Goal: Task Accomplishment & Management: Use online tool/utility

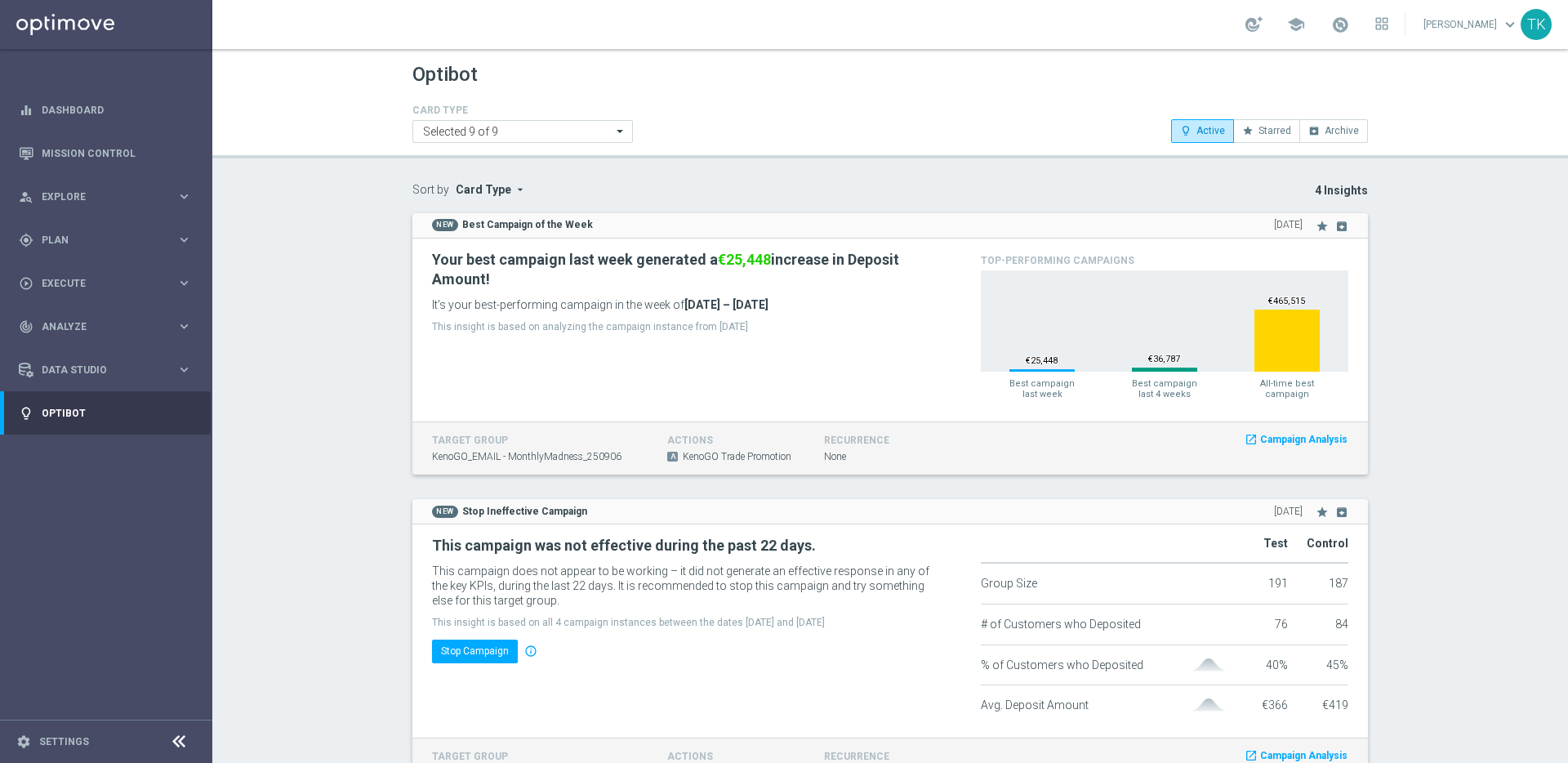
scroll to position [185, 0]
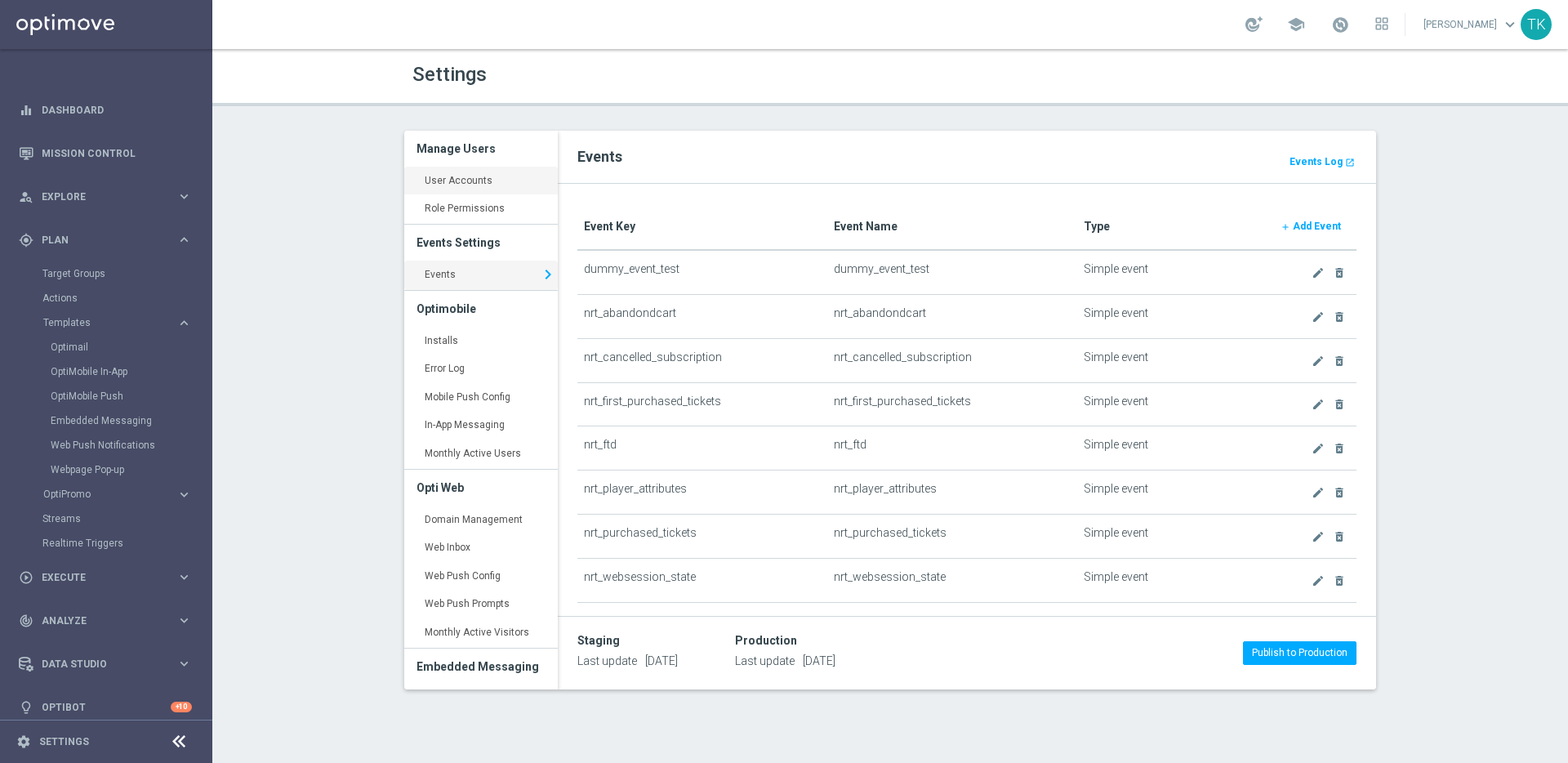
click at [471, 175] on link "User Accounts keyboard_arrow_right" at bounding box center [481, 182] width 154 height 30
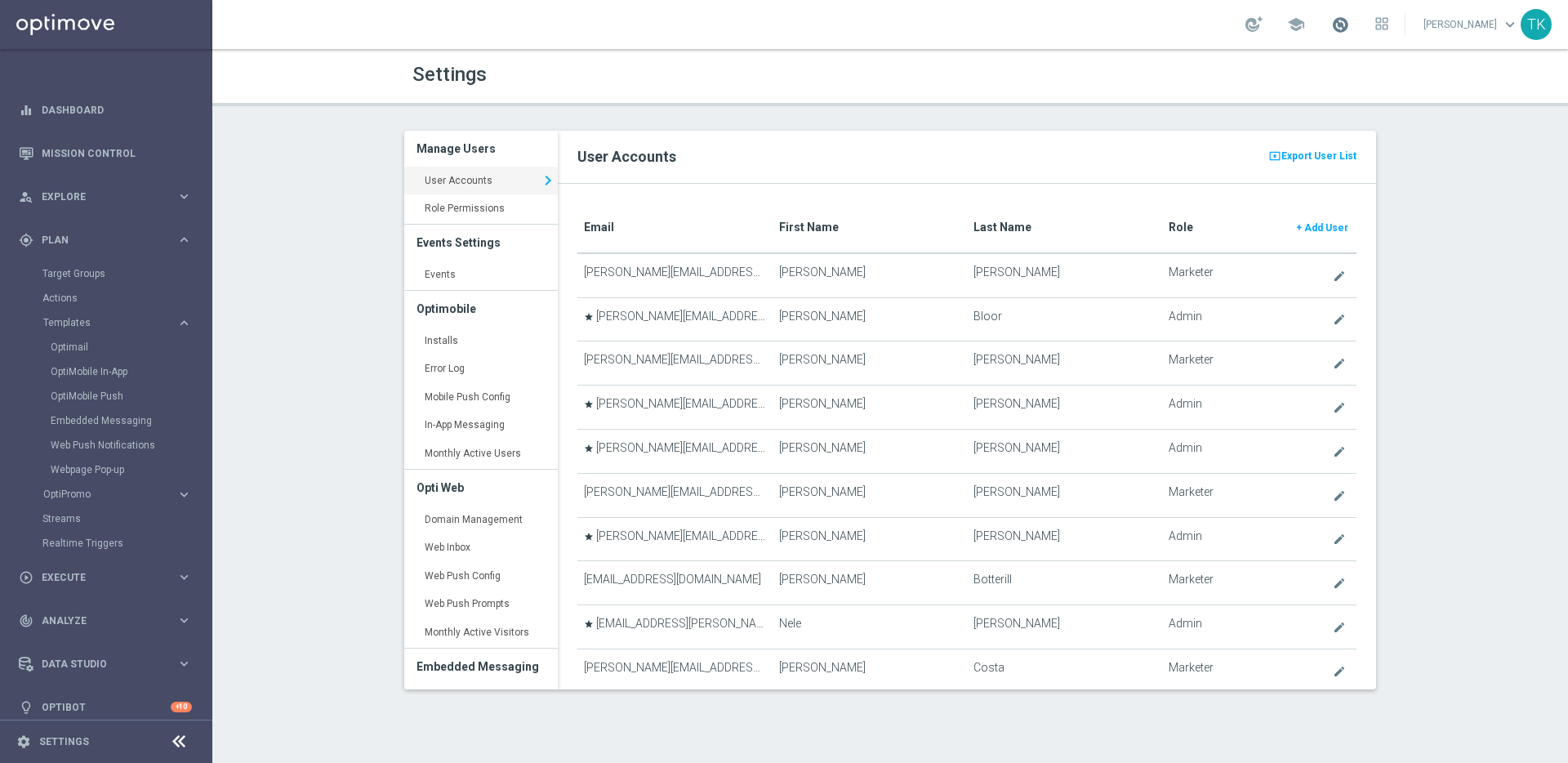
scroll to position [759, 0]
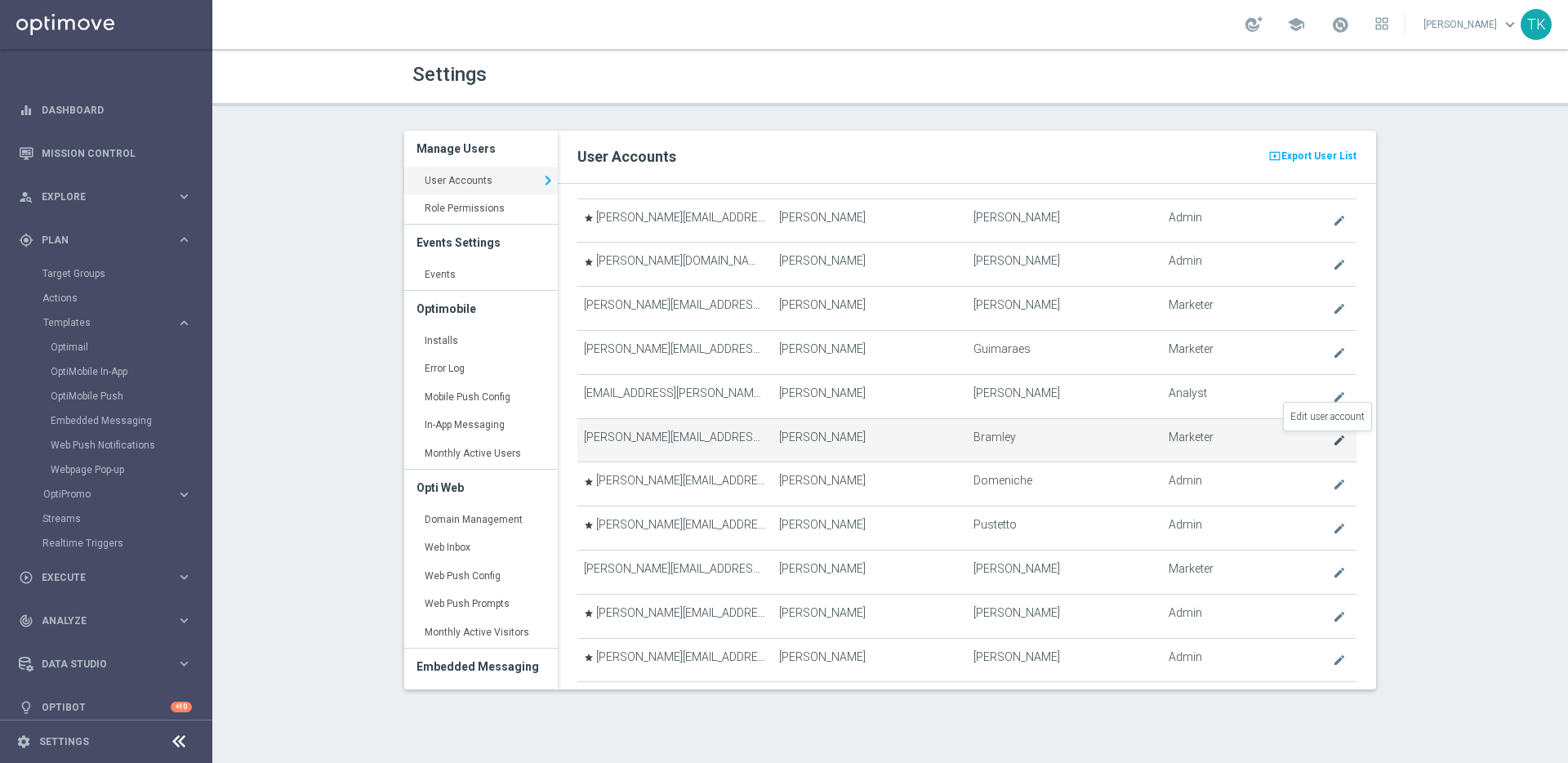
click at [1333, 436] on icon "create" at bounding box center [1339, 440] width 13 height 13
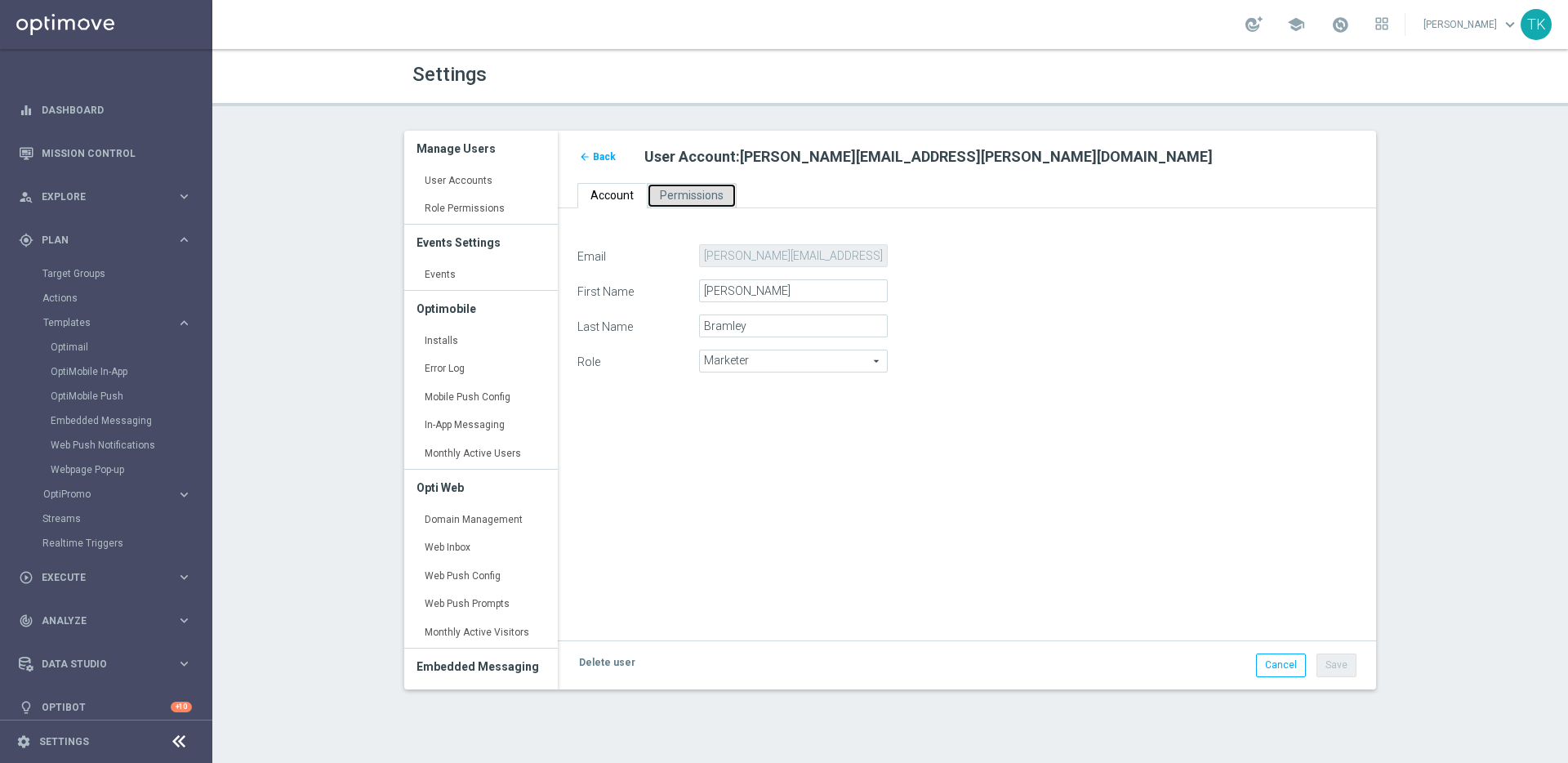
click at [694, 194] on span "Permissions" at bounding box center [691, 195] width 64 height 13
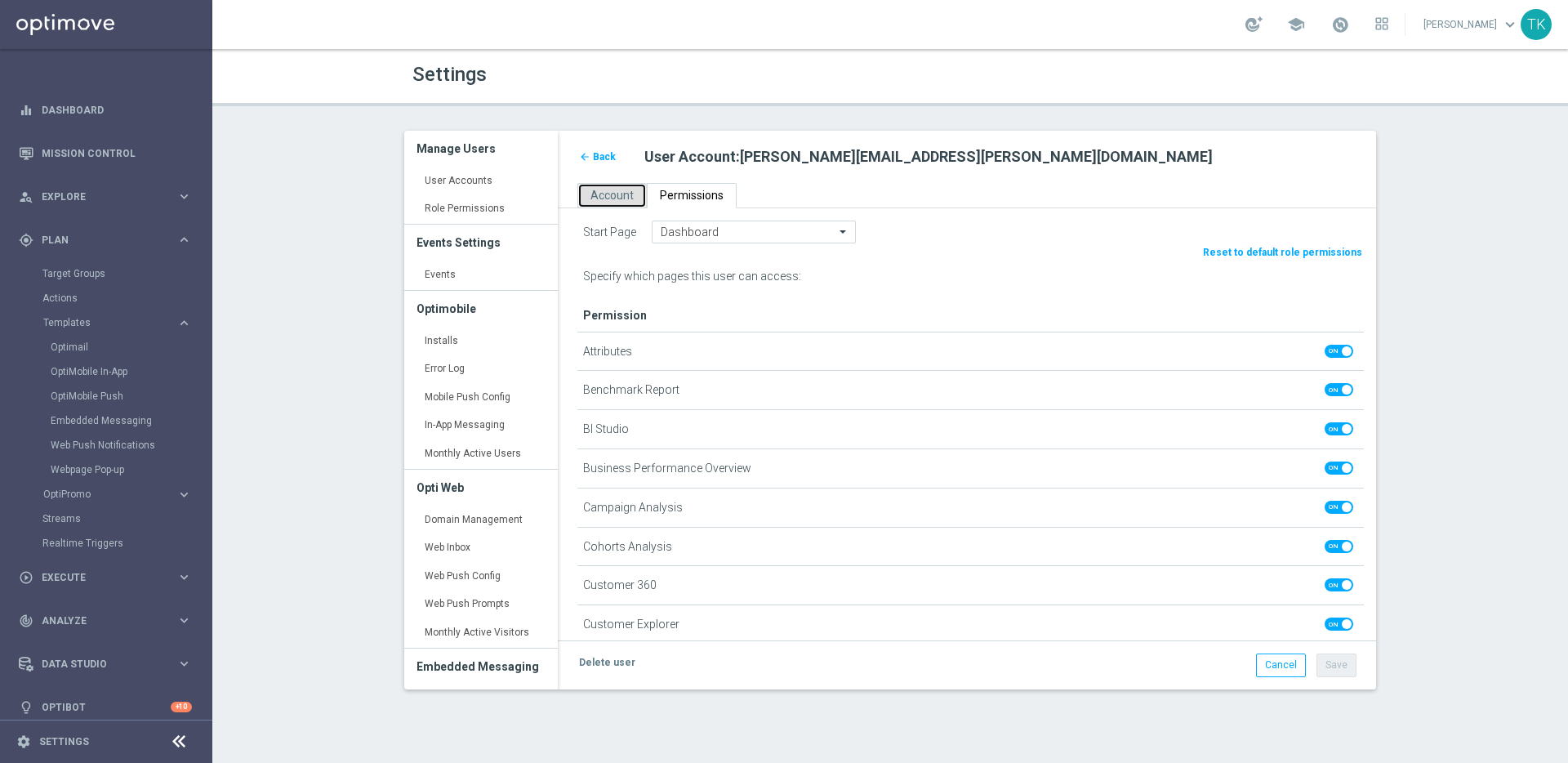
click at [598, 194] on span "Account" at bounding box center [612, 195] width 43 height 13
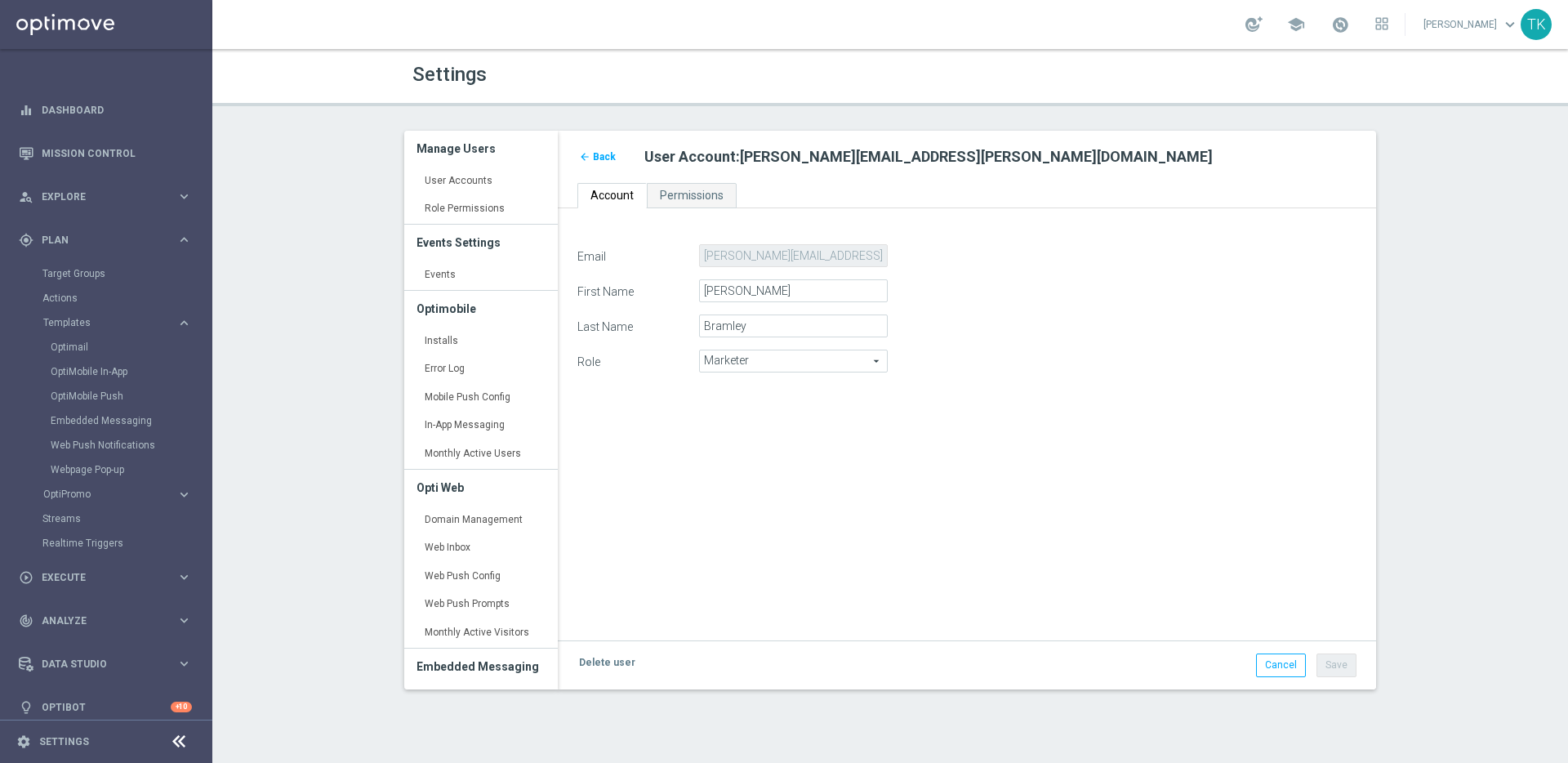
click at [823, 362] on span "Marketer" at bounding box center [793, 361] width 187 height 21
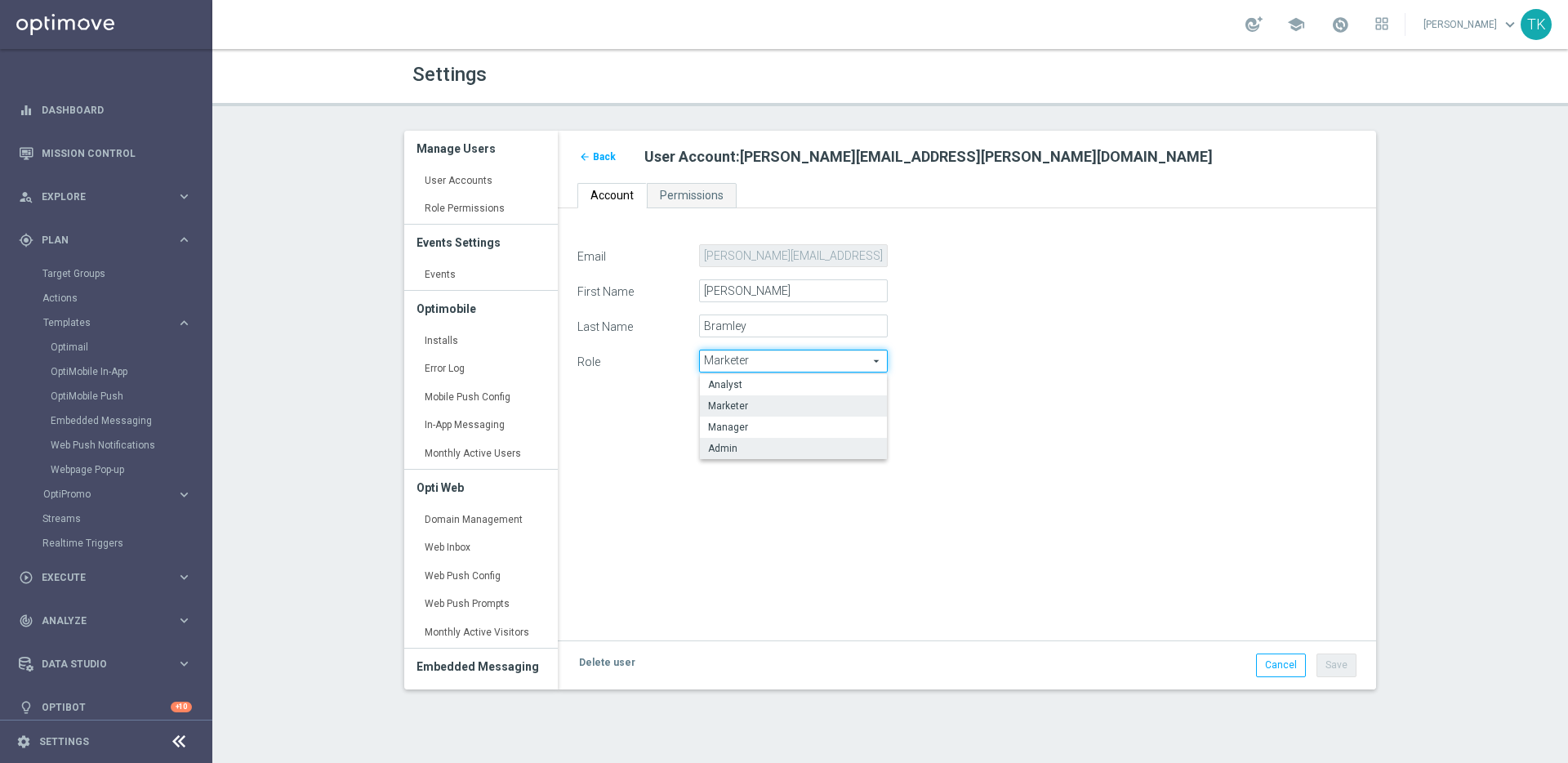
click at [796, 443] on span "Admin" at bounding box center [793, 449] width 171 height 13
type input "Admin"
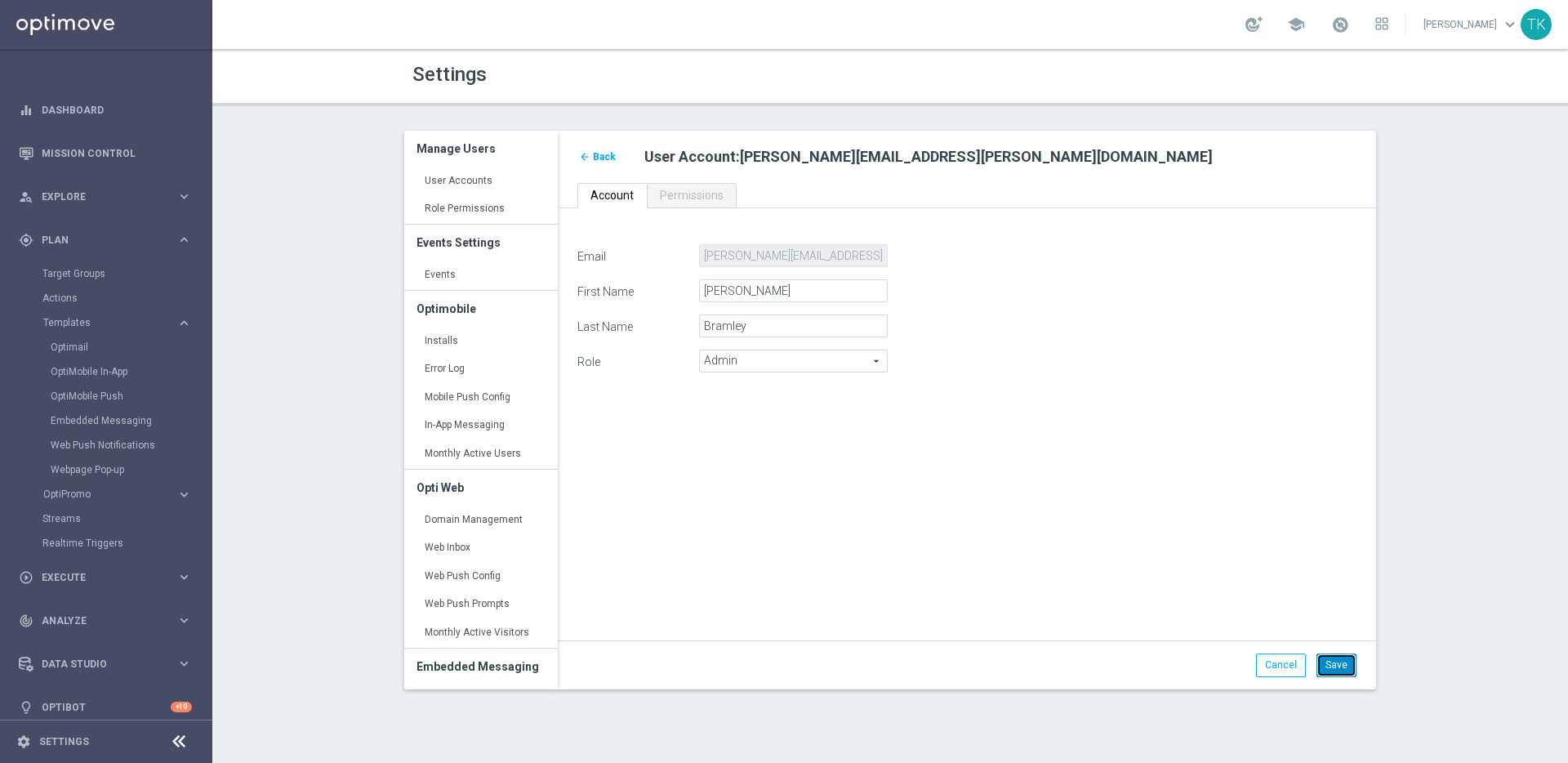
click at [1339, 662] on button "Save" at bounding box center [1336, 666] width 40 height 23
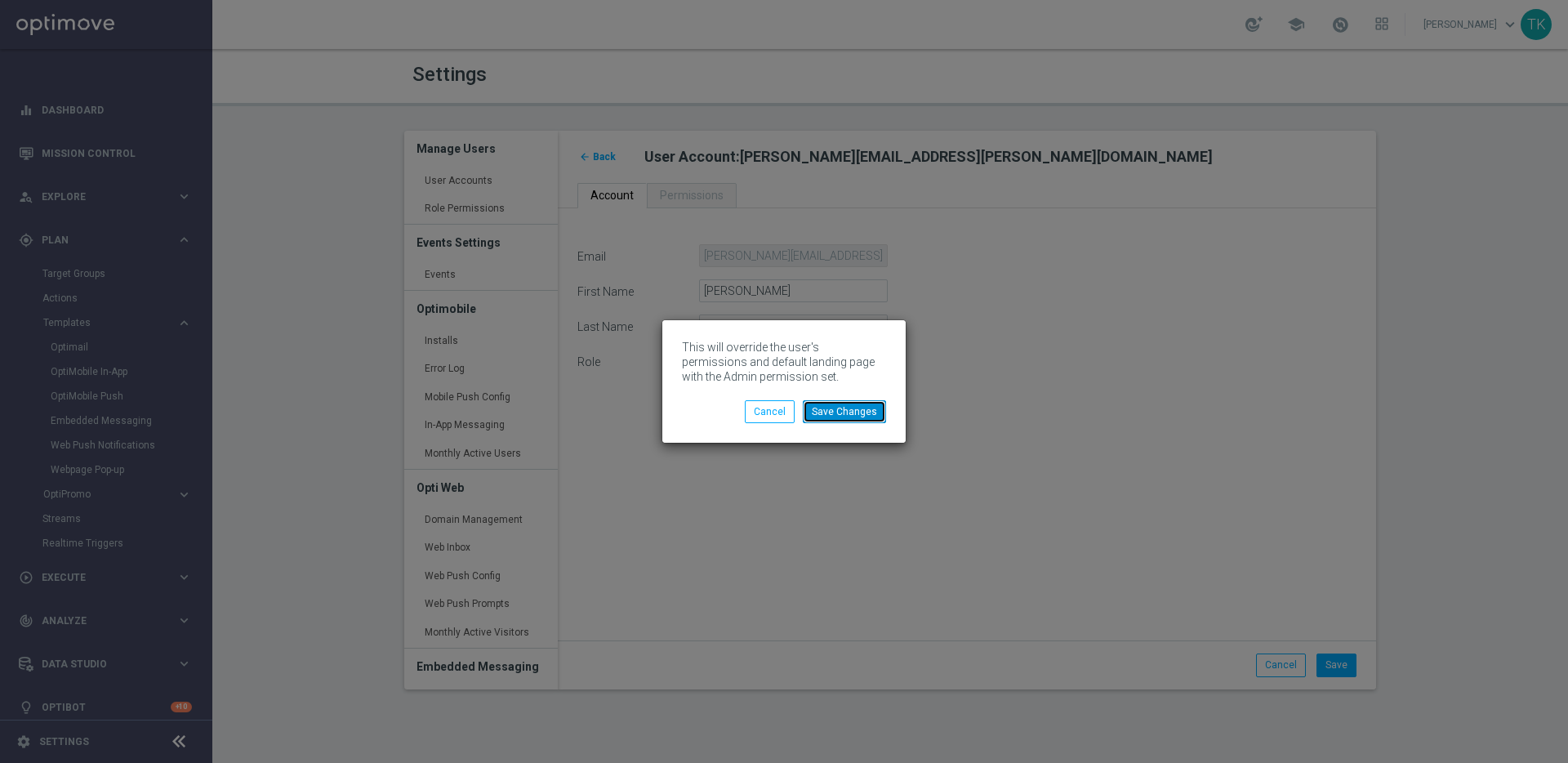
click at [841, 402] on button "Save Changes" at bounding box center [844, 412] width 83 height 23
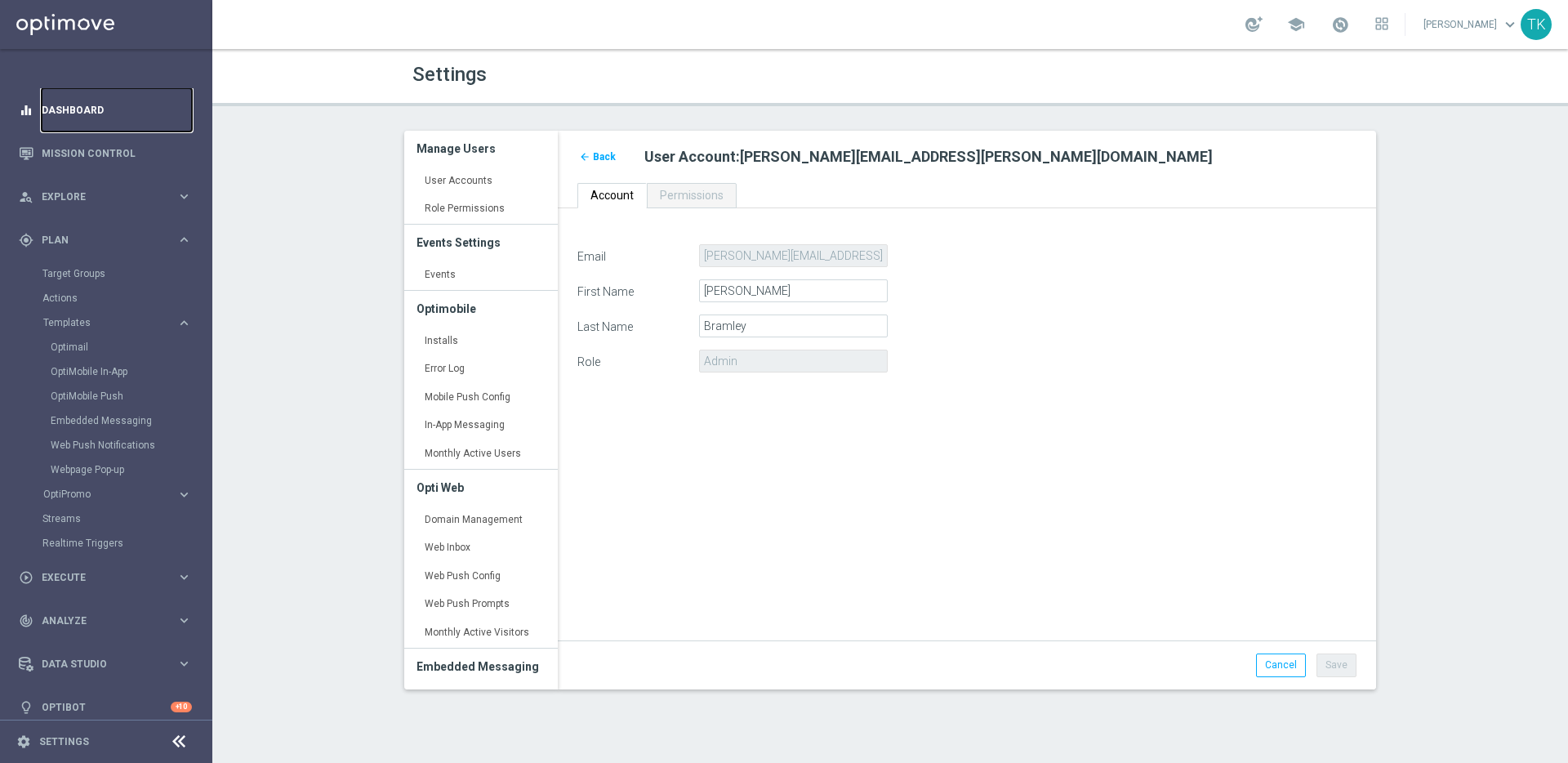
click at [84, 112] on link "Dashboard" at bounding box center [116, 110] width 150 height 43
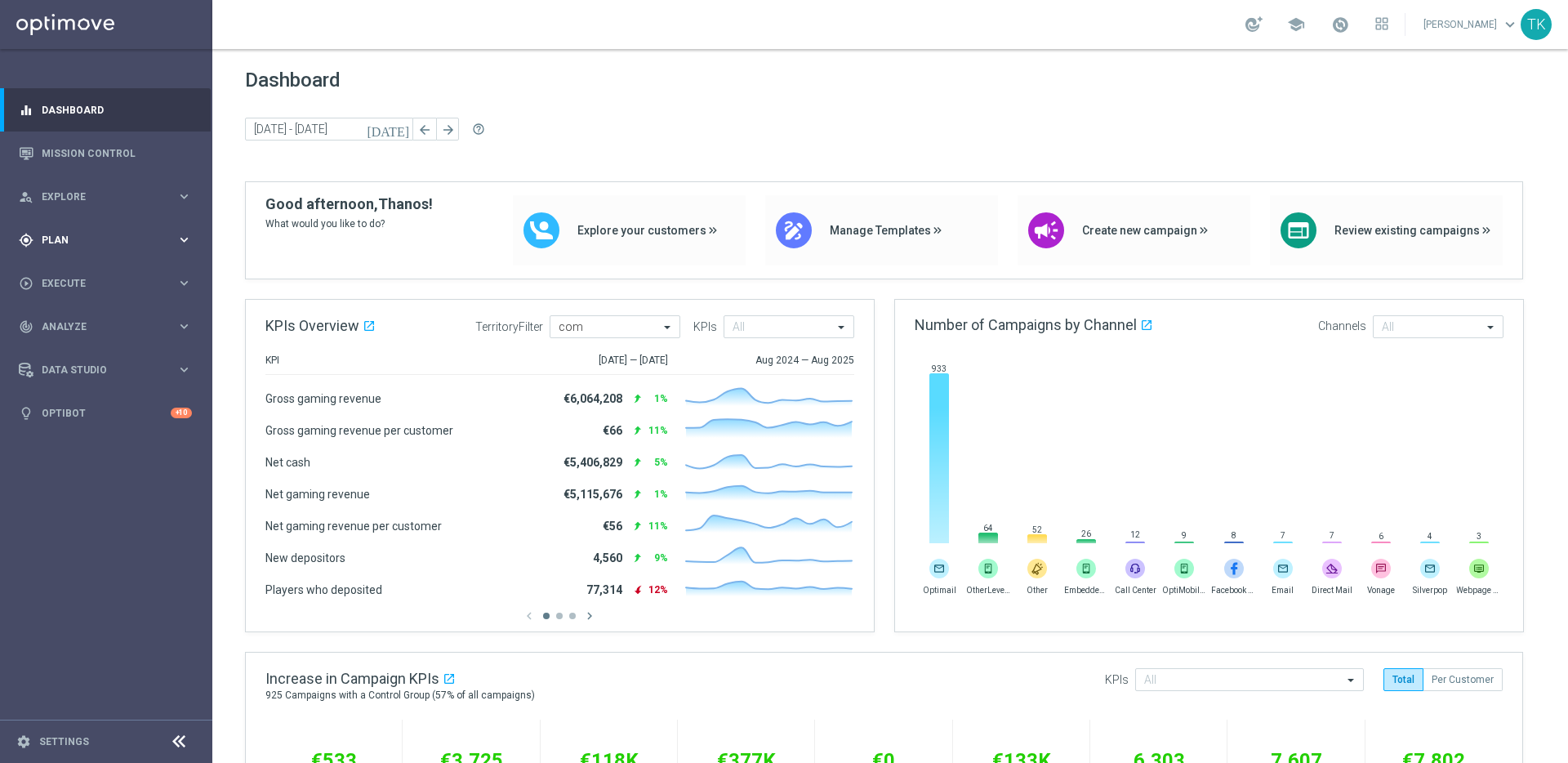
click at [101, 238] on span "Plan" at bounding box center [109, 240] width 135 height 10
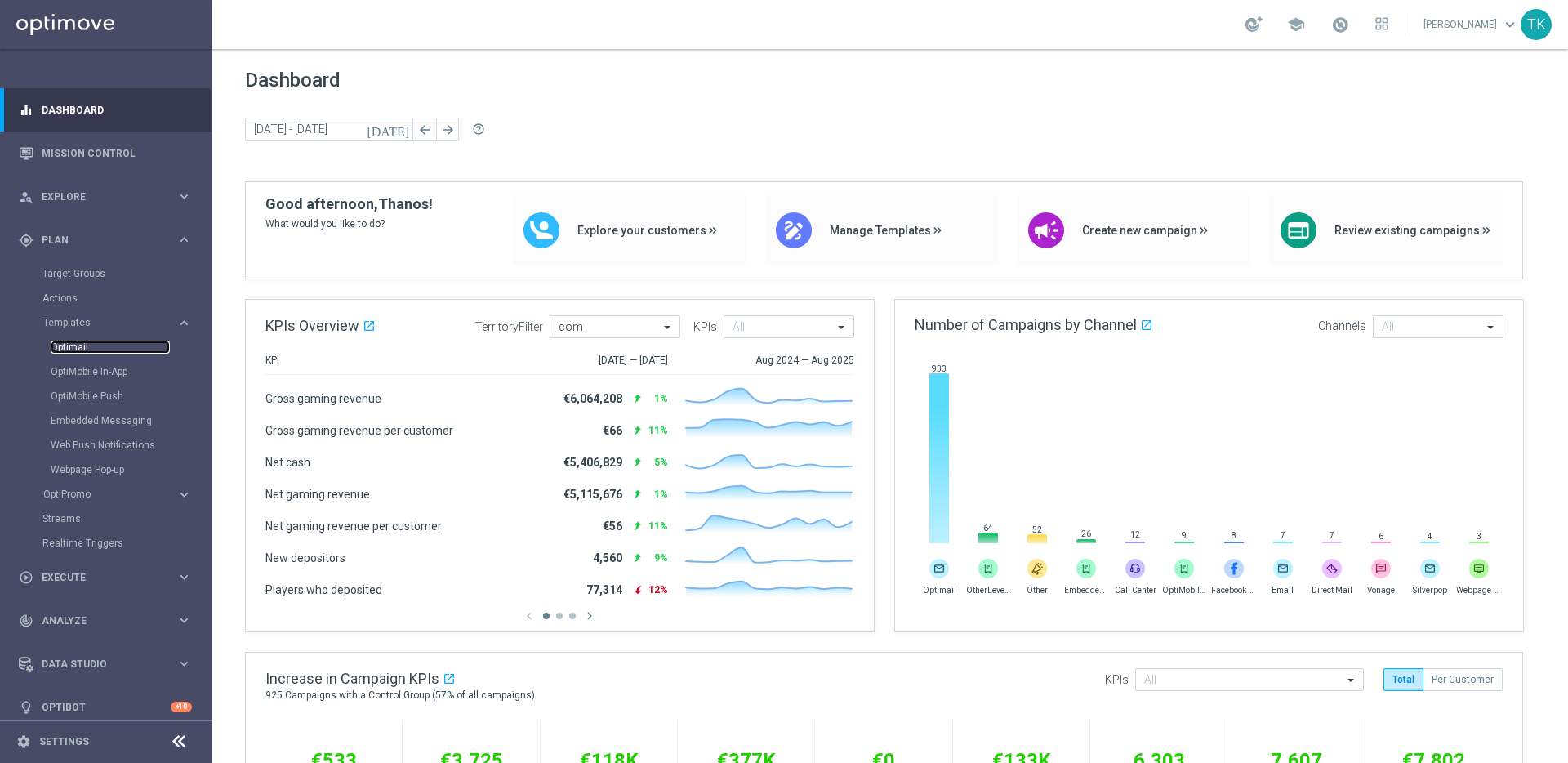
click at [77, 342] on link "Optimail" at bounding box center [111, 347] width 119 height 13
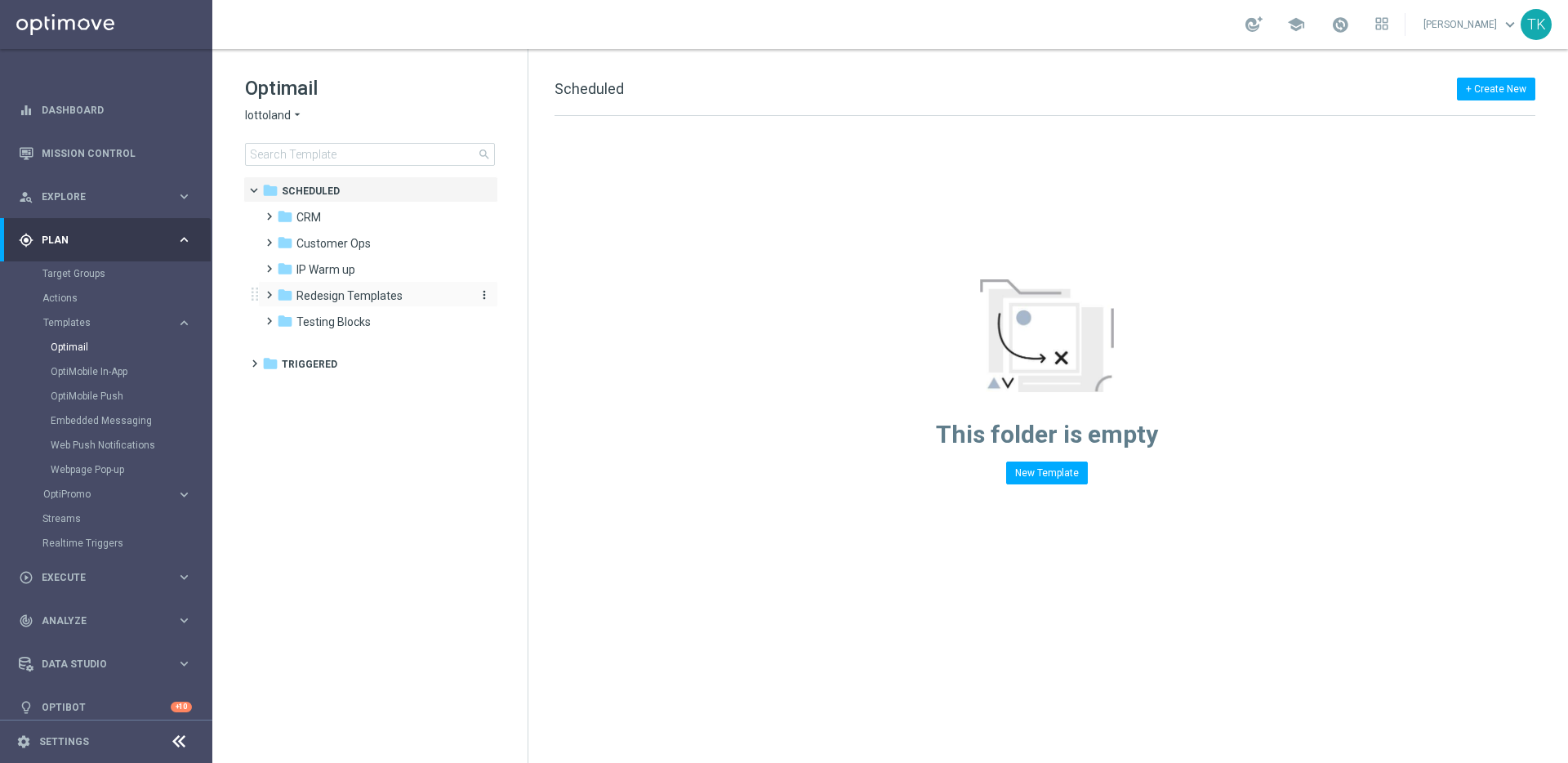
click at [336, 294] on span "Redesign Templates" at bounding box center [349, 296] width 106 height 15
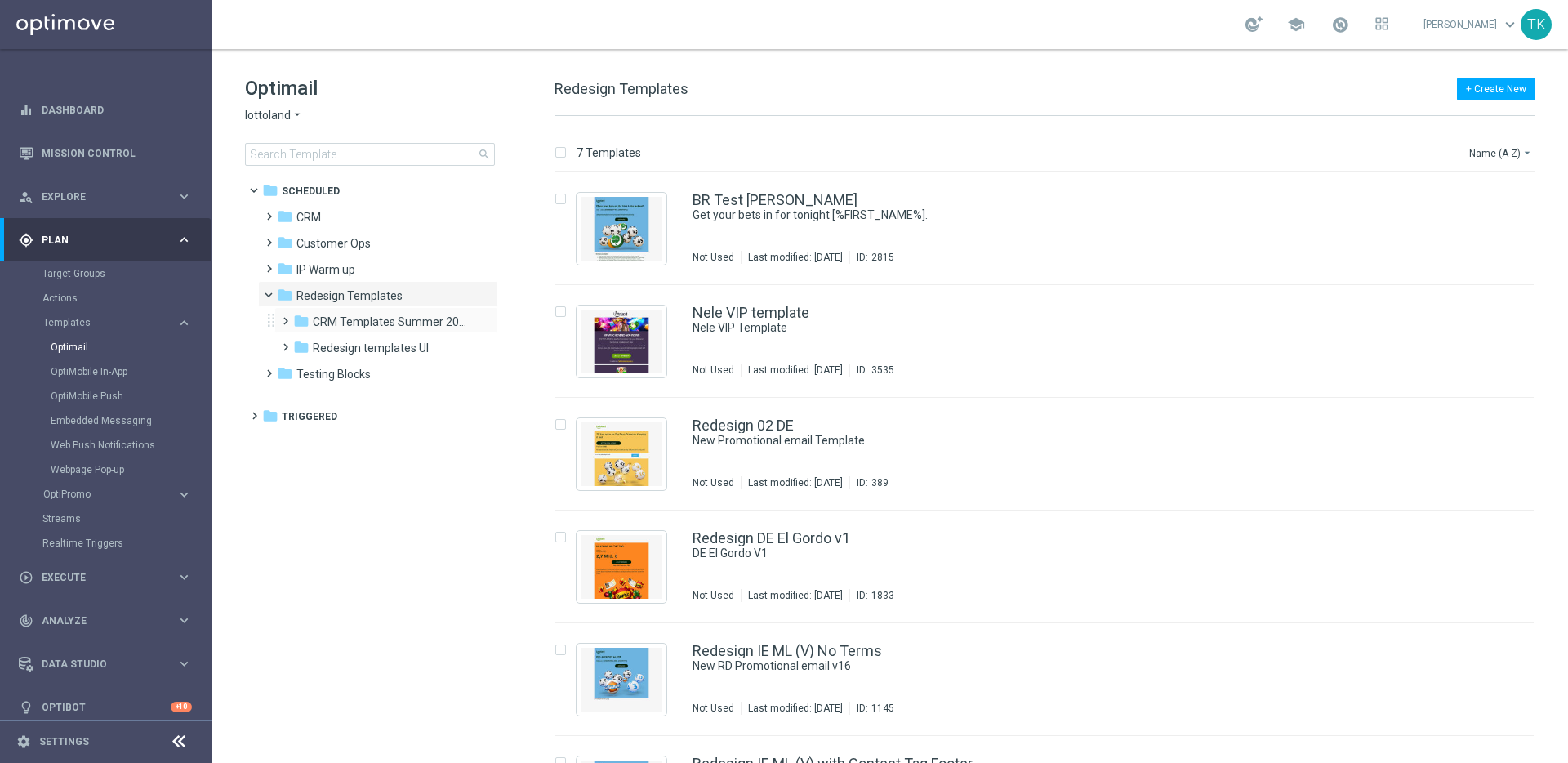
click at [284, 317] on span at bounding box center [282, 313] width 7 height 6
click at [348, 349] on span "DE Examples" at bounding box center [362, 348] width 67 height 15
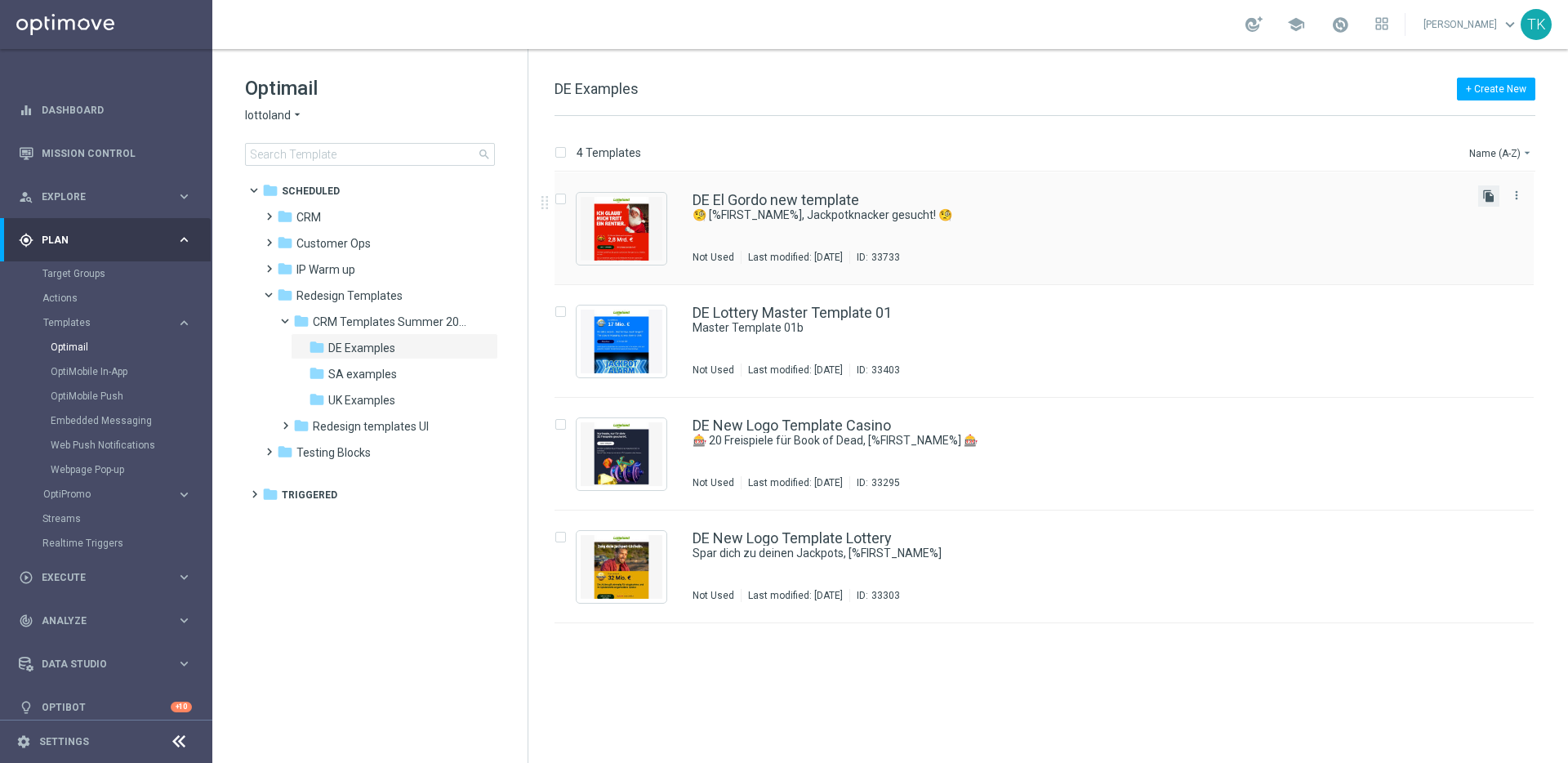
click at [1491, 196] on icon "file_copy" at bounding box center [1488, 196] width 13 height 13
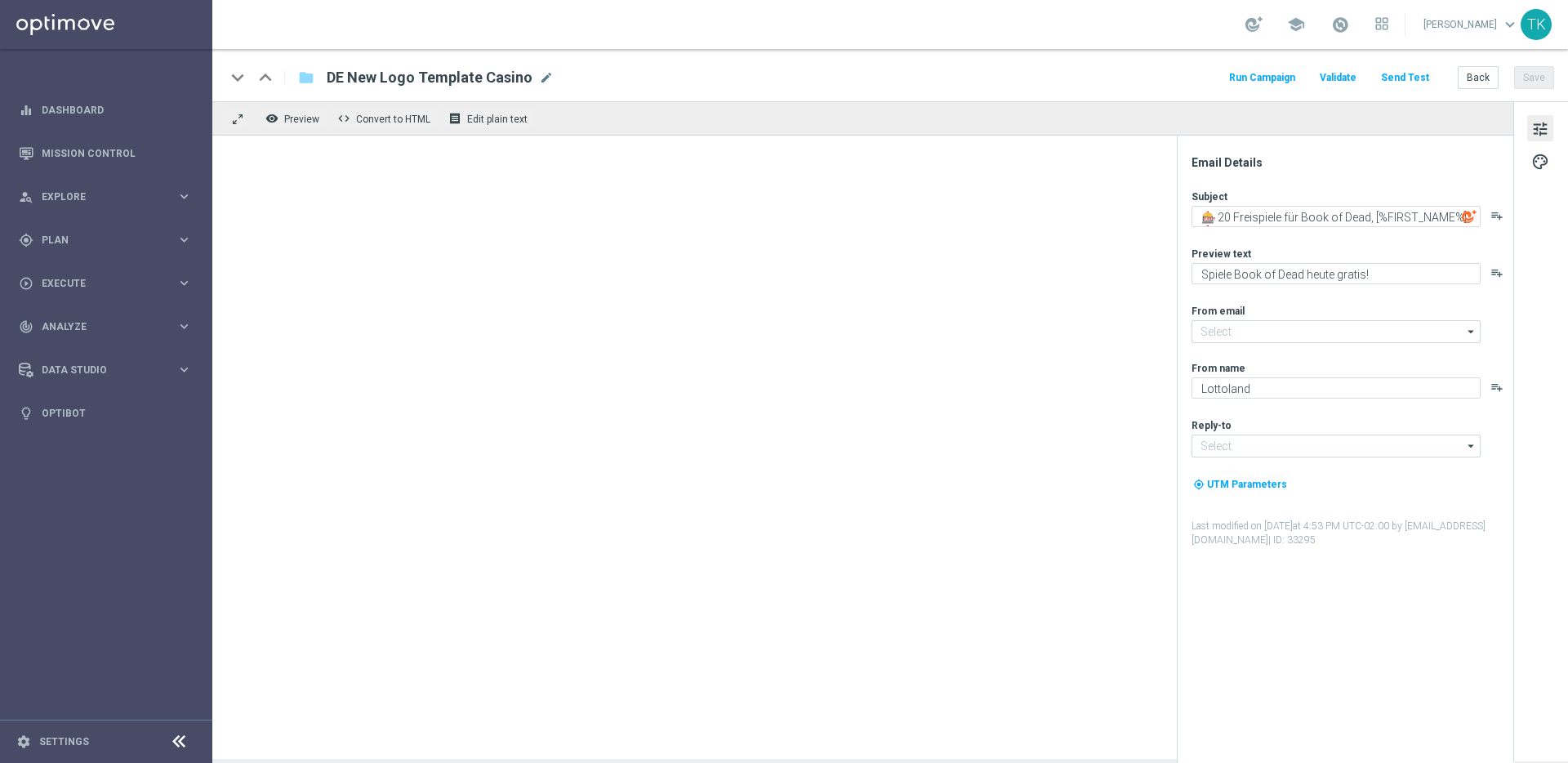
type input "mail@crm.lottoland.com"
type input "service@lottoland.com"
type textarea "Heute 30 % [DEMOGRAPHIC_DATA] auf dein Los"
type input "[EMAIL_ADDRESS][DOMAIN_NAME]"
type textarea "Lottoland"
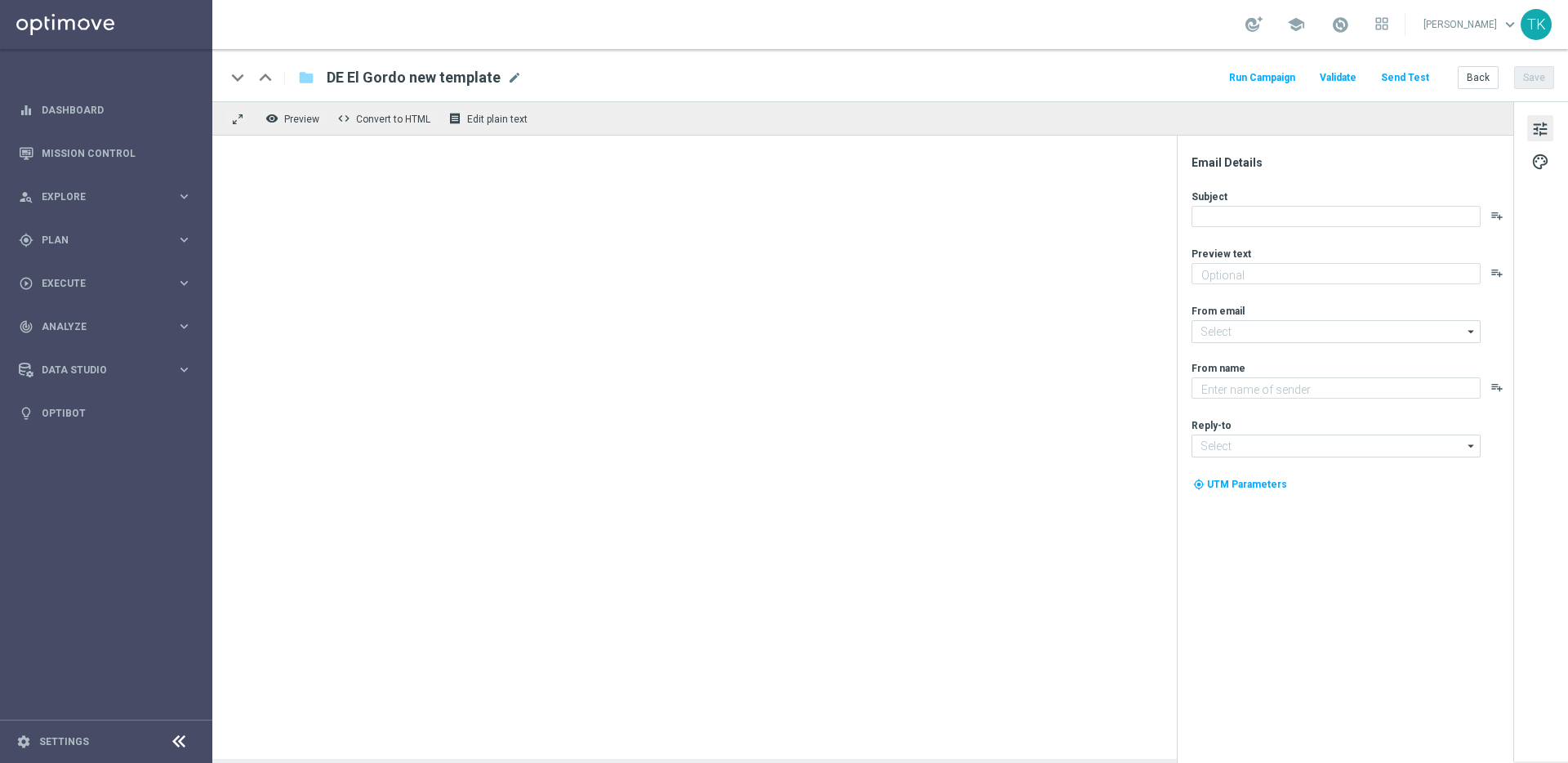
type input "[EMAIL_ADDRESS][DOMAIN_NAME]"
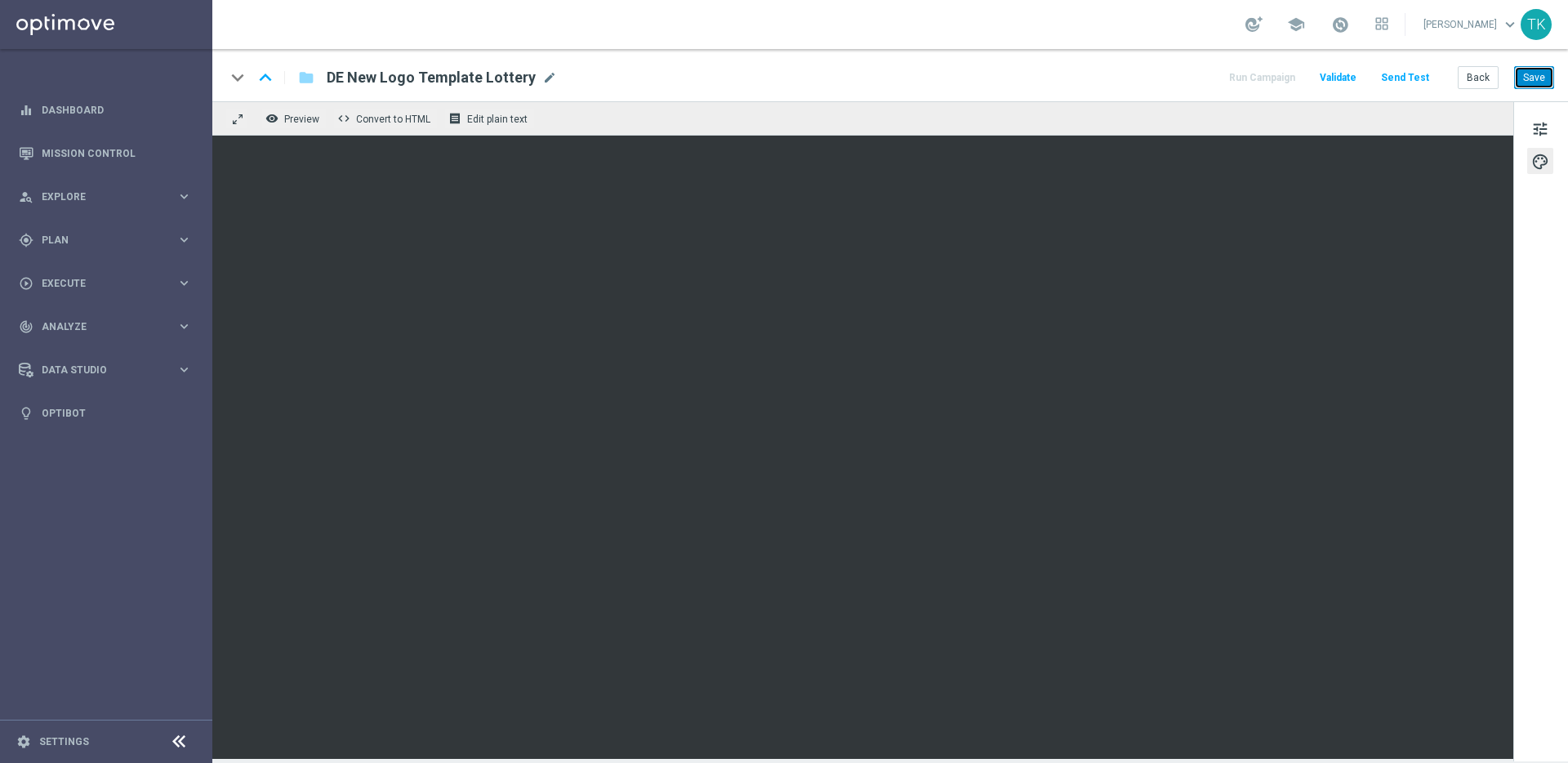
click at [1539, 76] on button "Save" at bounding box center [1535, 77] width 40 height 23
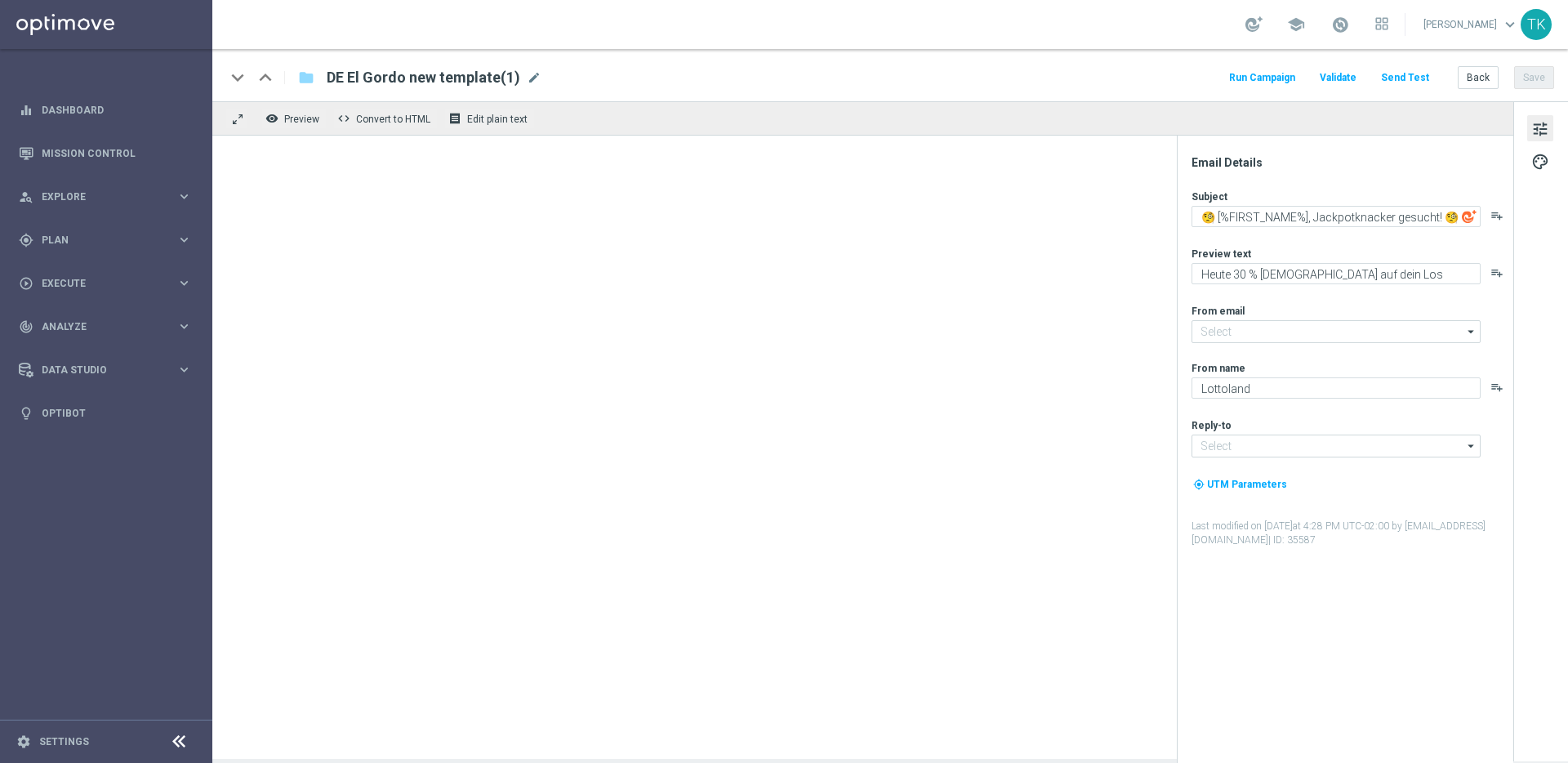
type input "[EMAIL_ADDRESS][DOMAIN_NAME]"
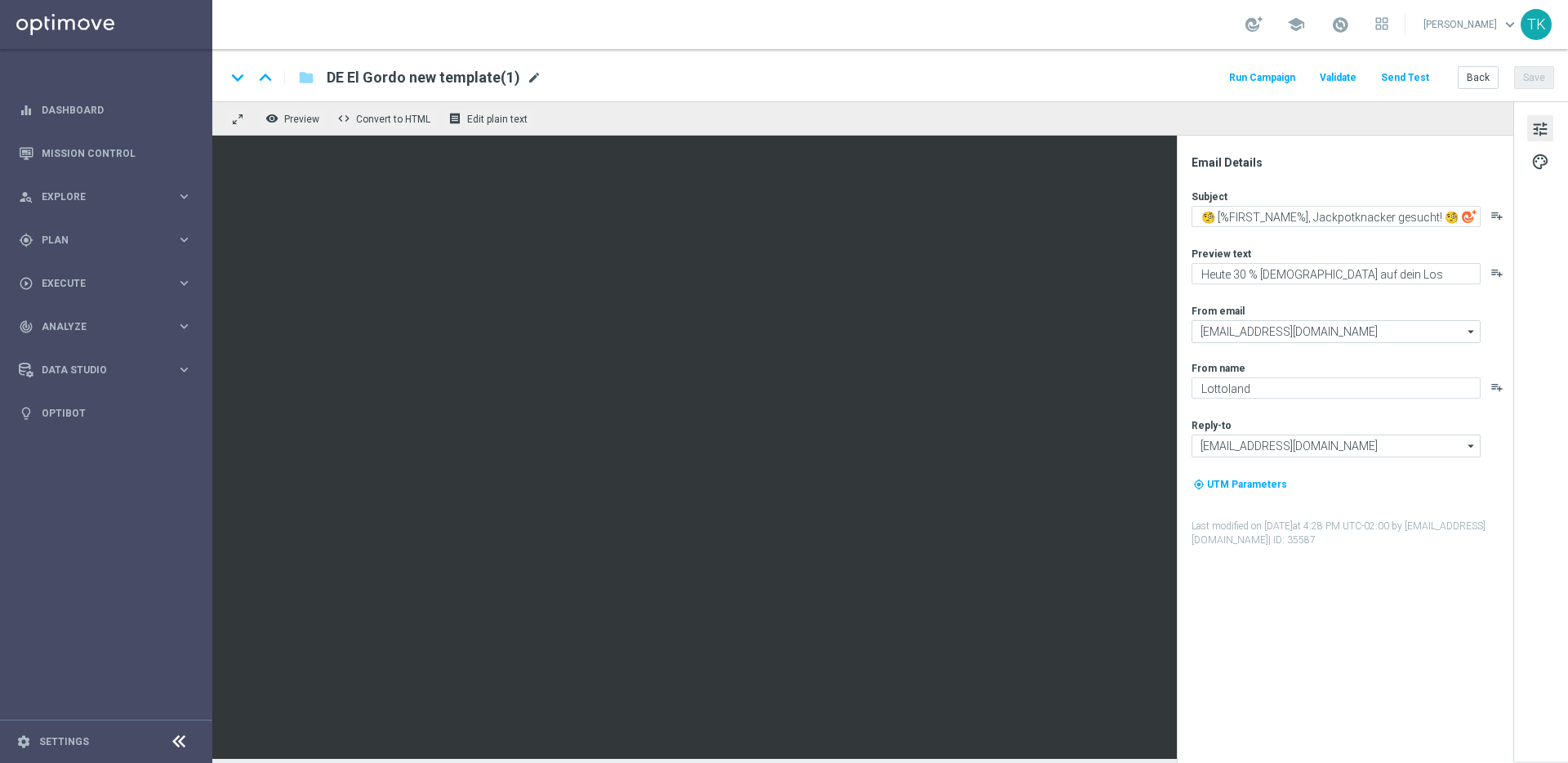
click at [527, 76] on span "mode_edit" at bounding box center [533, 77] width 15 height 15
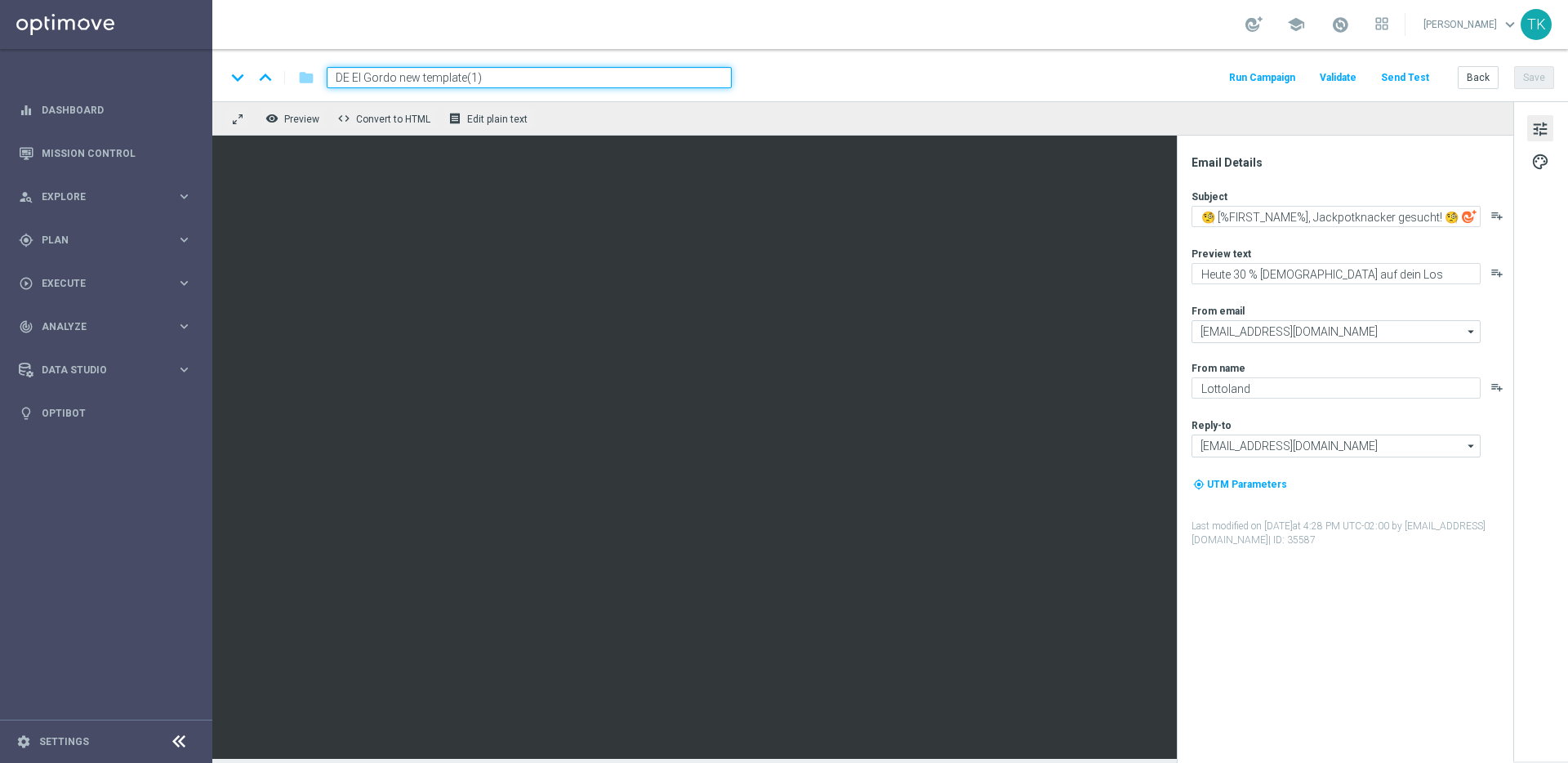
drag, startPoint x: 413, startPoint y: 78, endPoint x: 352, endPoint y: 81, distance: 61.1
click at [352, 81] on input "DE El Gordo new template(1)" at bounding box center [529, 77] width 405 height 21
type input "DE Sportsbook Template"
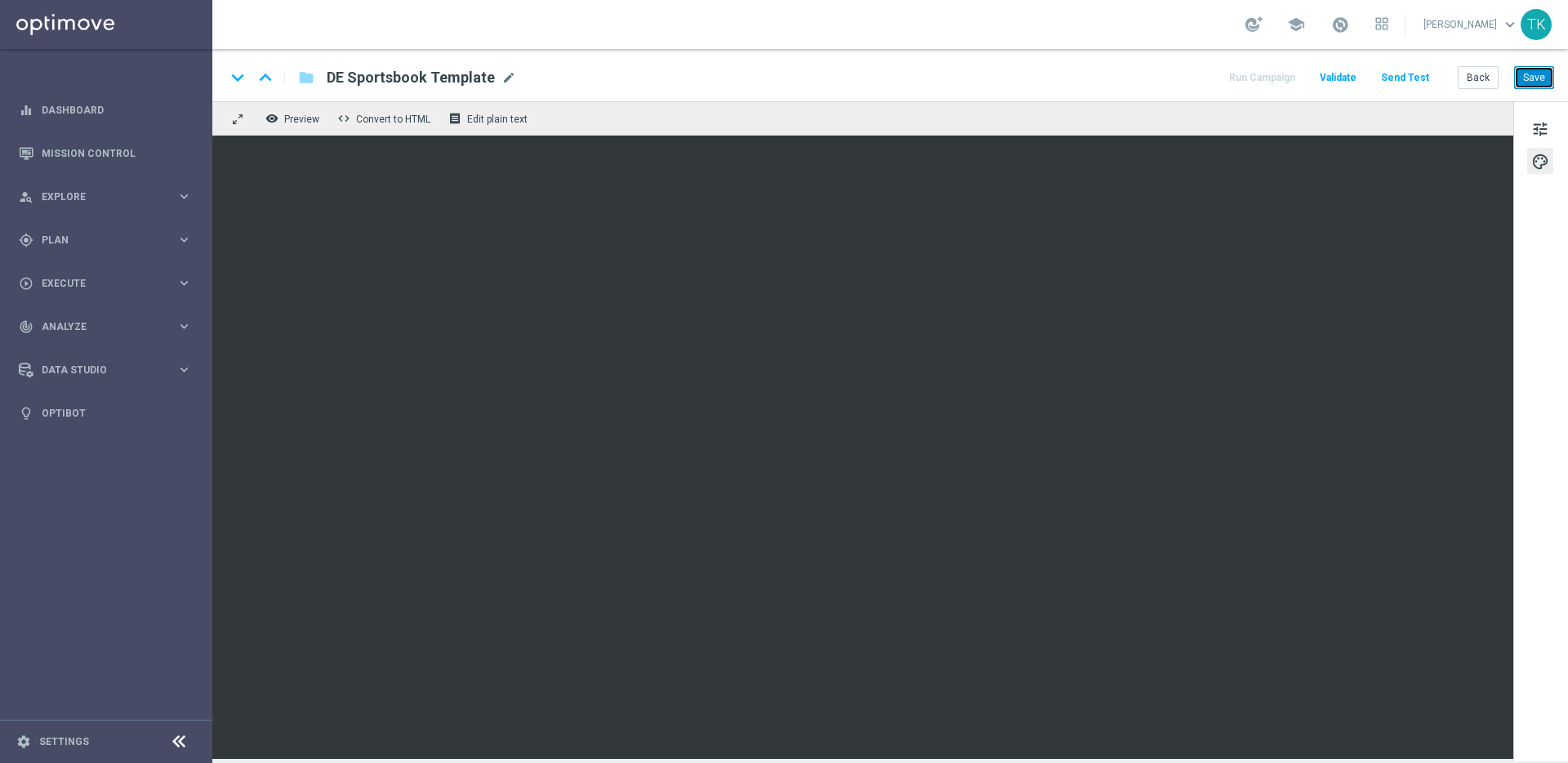
click at [1535, 80] on button "Save" at bounding box center [1535, 77] width 40 height 23
click at [1522, 76] on button "Save" at bounding box center [1535, 77] width 40 height 23
click at [1540, 79] on button "Save" at bounding box center [1535, 77] width 40 height 23
click at [1543, 78] on button "Save" at bounding box center [1535, 77] width 40 height 23
click at [1548, 129] on span "tune" at bounding box center [1540, 129] width 18 height 21
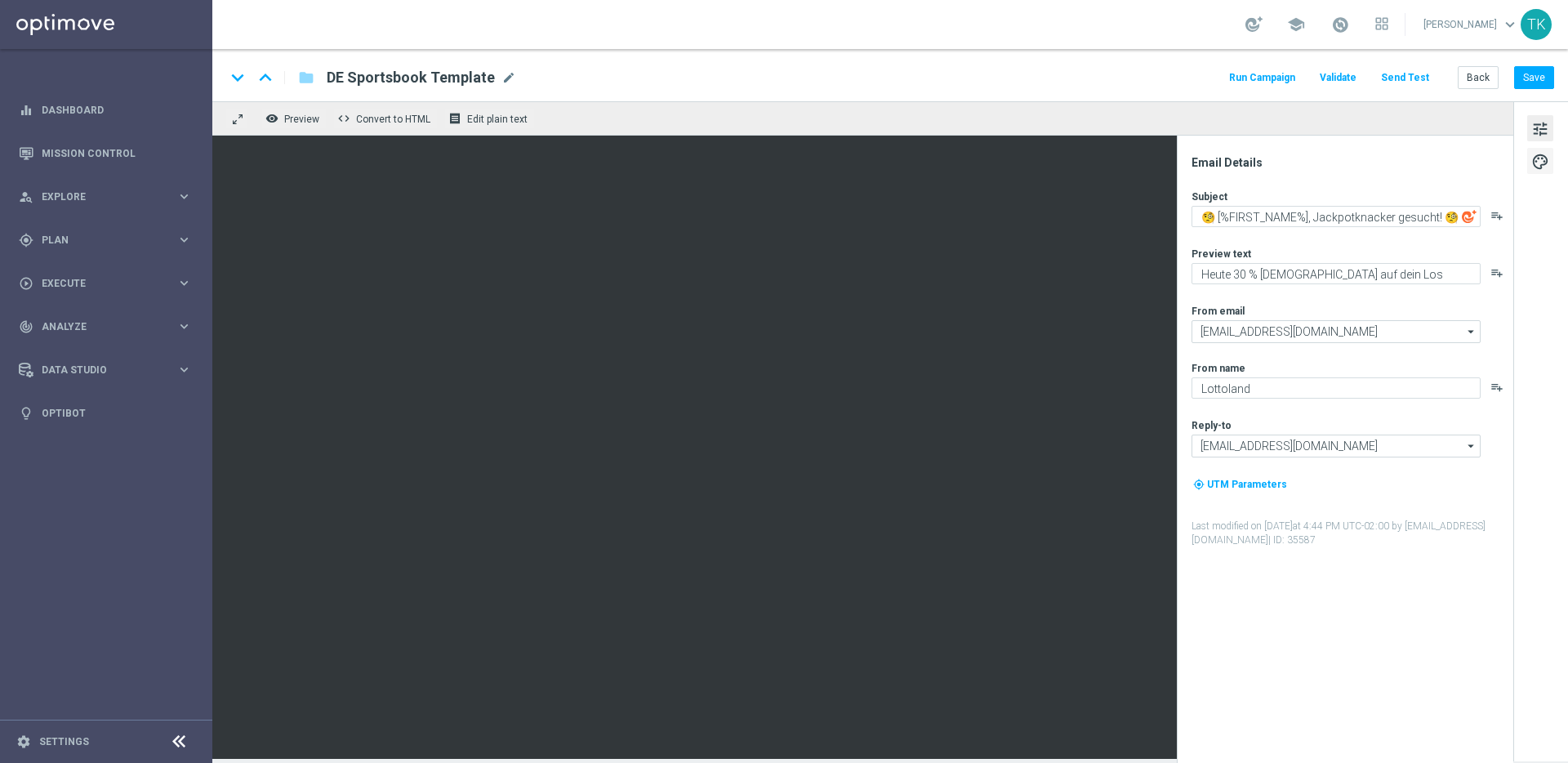
click at [1550, 158] on button "palette" at bounding box center [1541, 161] width 26 height 26
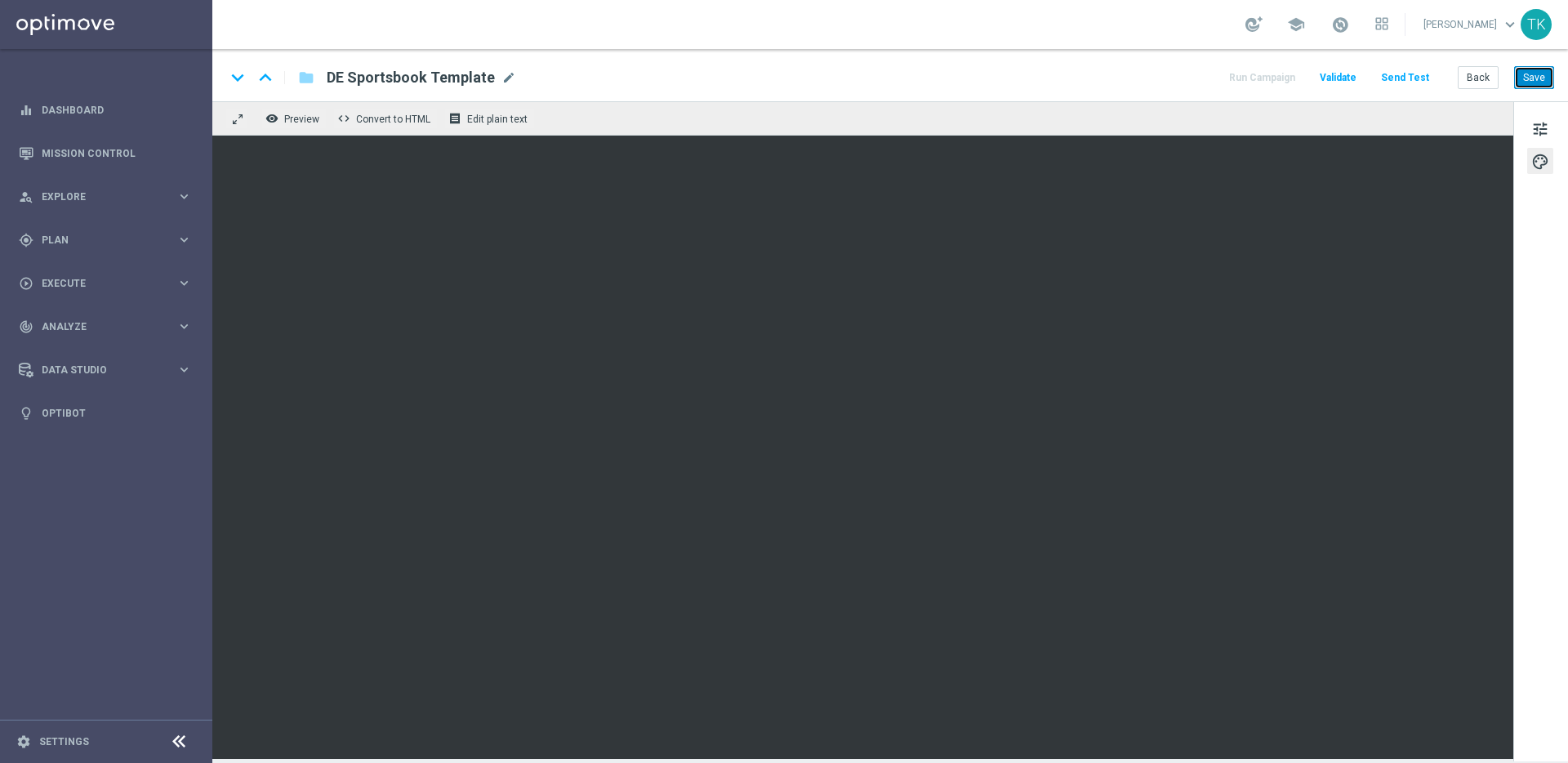
click at [1541, 72] on button "Save" at bounding box center [1535, 77] width 40 height 23
click at [1550, 75] on button "Save" at bounding box center [1535, 77] width 40 height 23
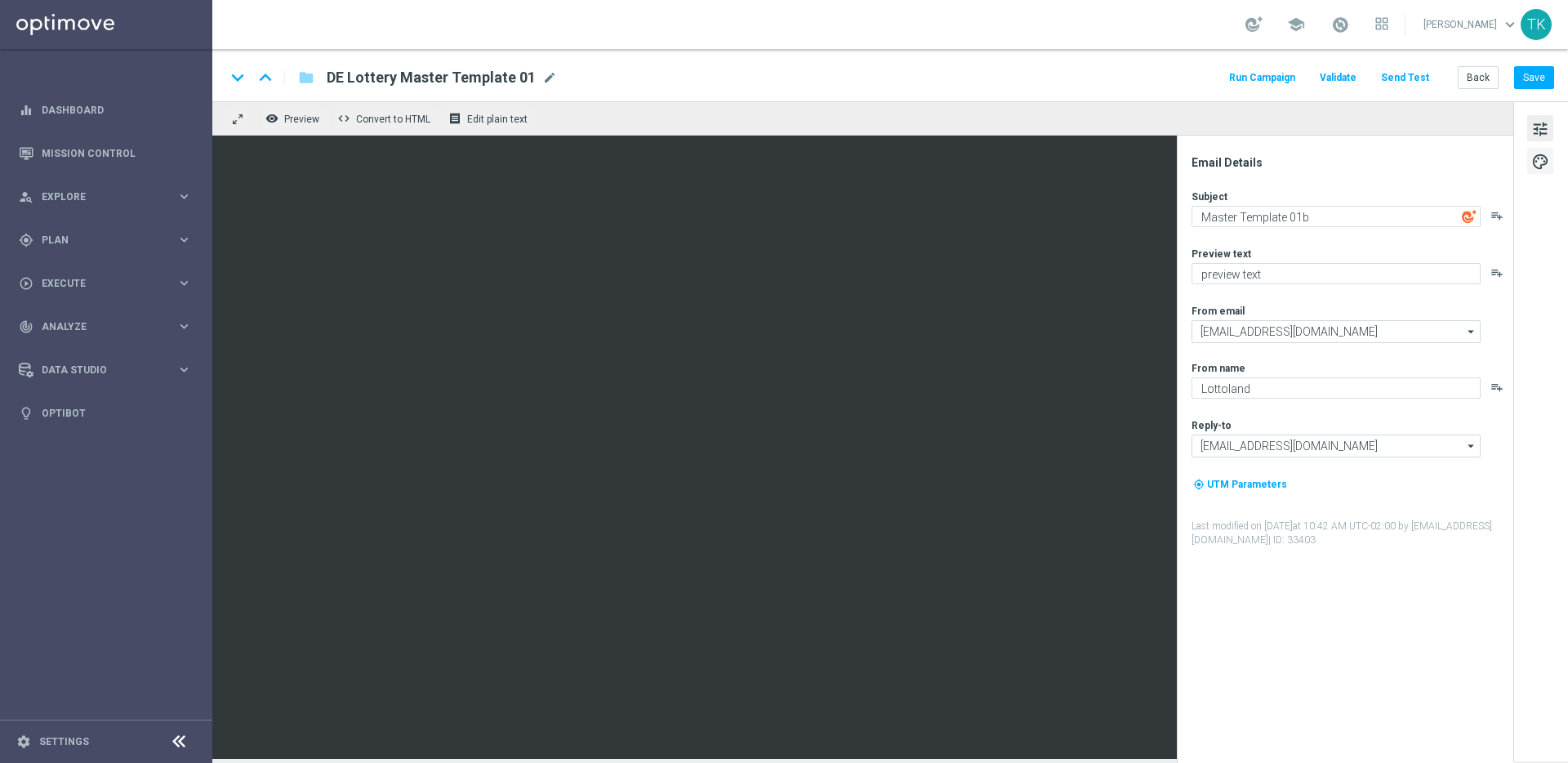
click at [1544, 156] on span "palette" at bounding box center [1540, 162] width 18 height 21
click at [1540, 160] on span "palette" at bounding box center [1540, 162] width 18 height 21
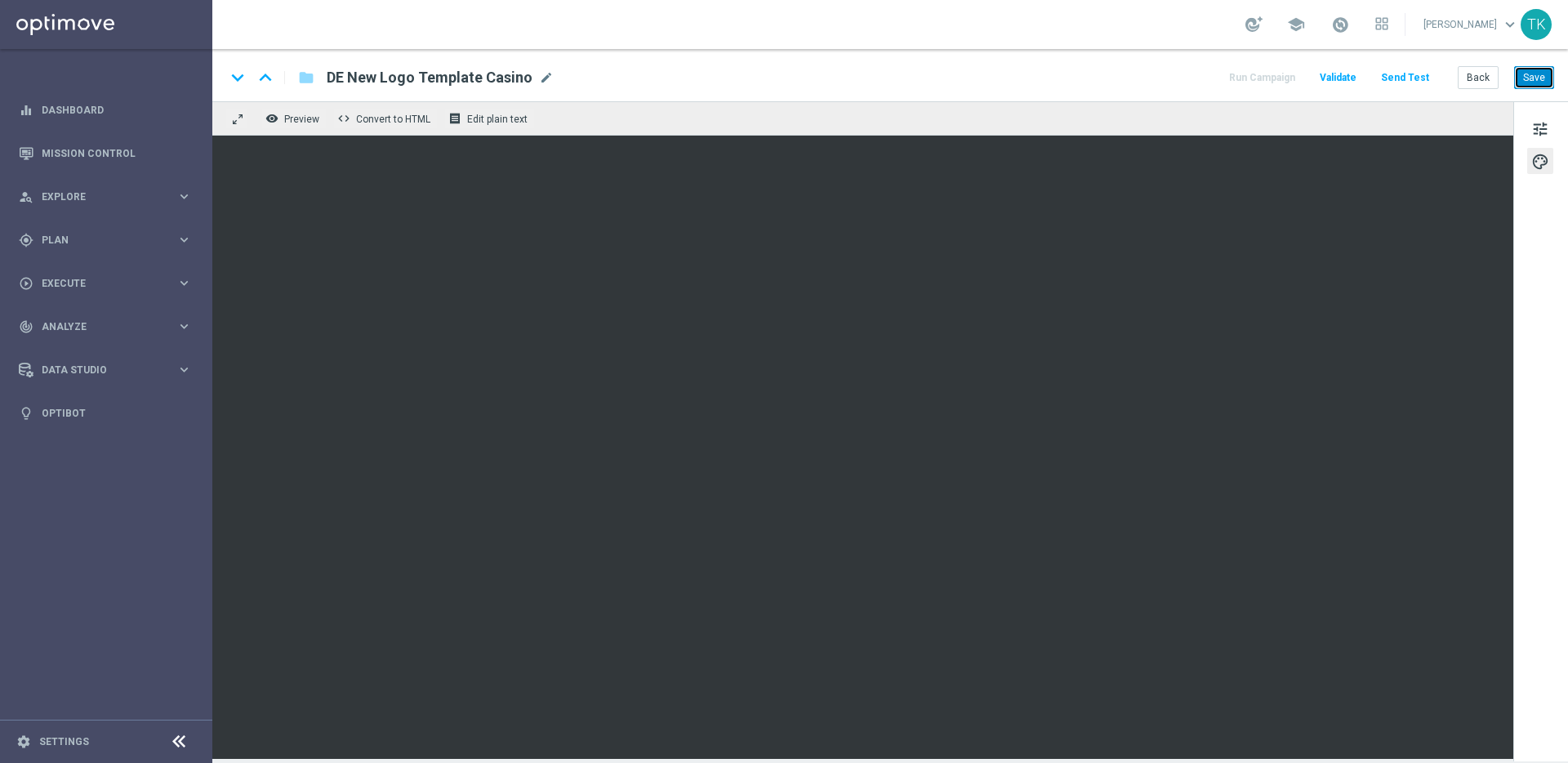
click at [1529, 74] on button "Save" at bounding box center [1535, 77] width 40 height 23
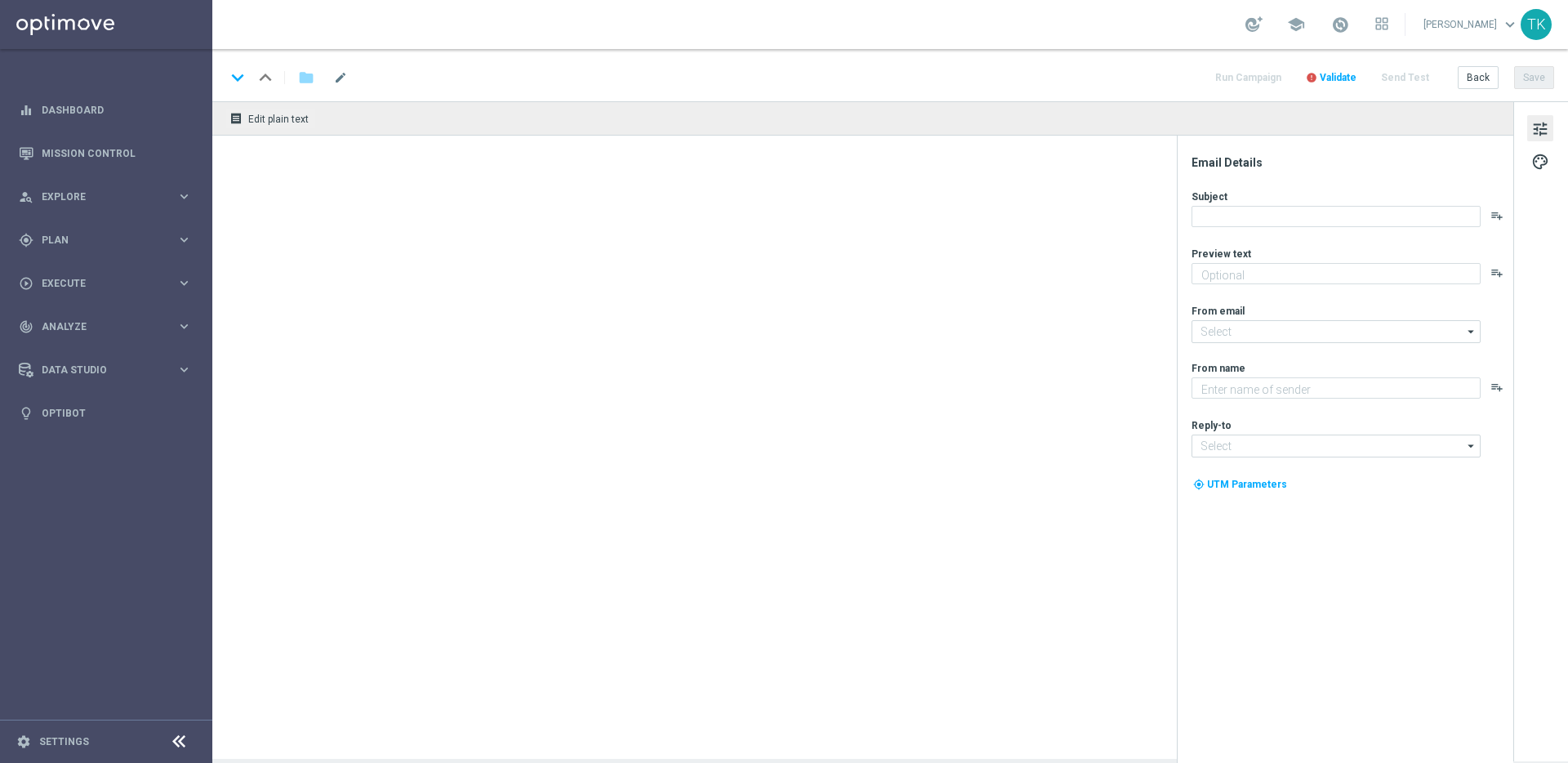
type textarea "GRATIS LOTTO zum EuroJackpot."
type input "[EMAIL_ADDRESS][DOMAIN_NAME]"
type textarea "Lottoland"
type input "[EMAIL_ADDRESS][DOMAIN_NAME]"
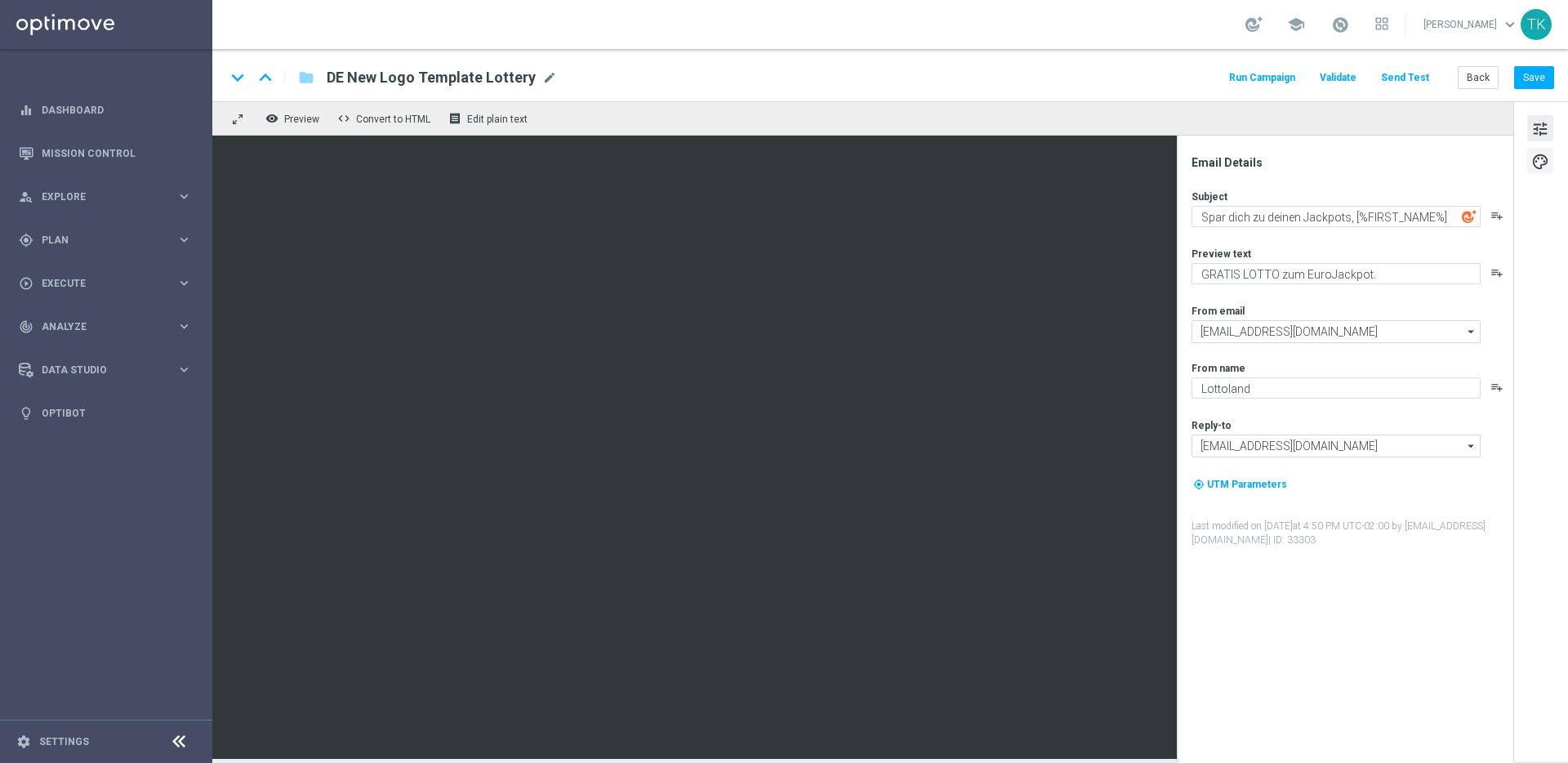
click at [1539, 164] on span "palette" at bounding box center [1540, 162] width 18 height 21
